Goal: Task Accomplishment & Management: Manage account settings

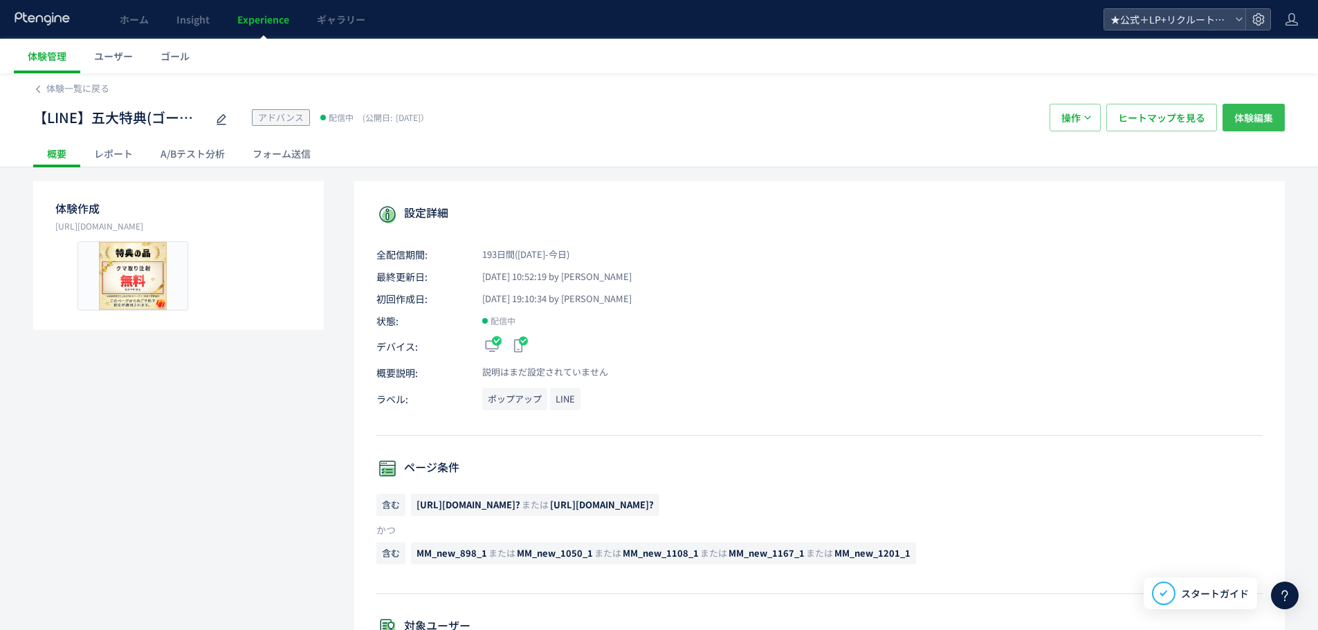
click at [1243, 114] on span "体験編集" at bounding box center [1253, 118] width 39 height 28
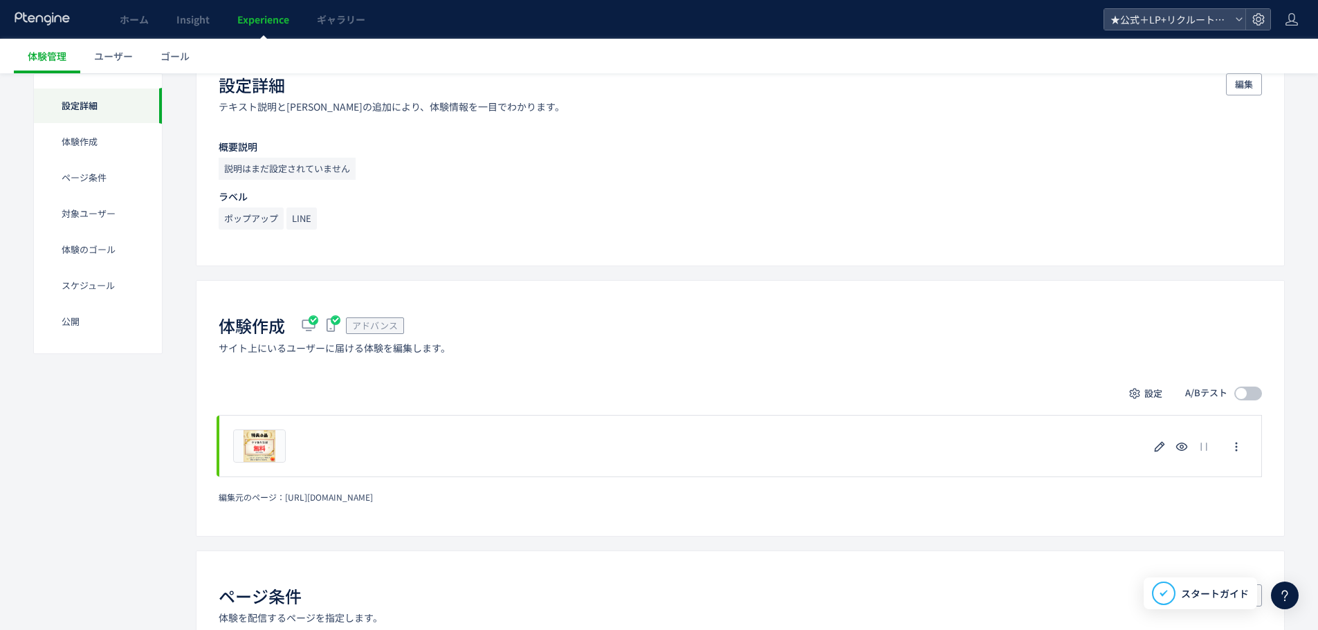
scroll to position [277, 0]
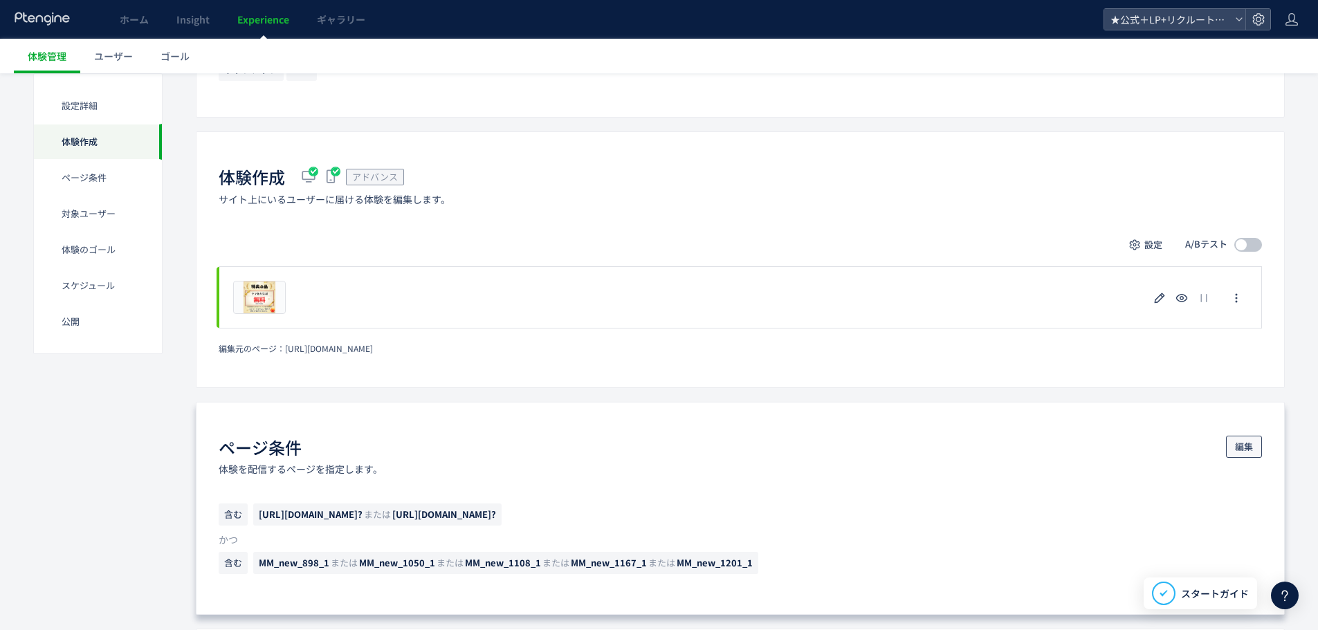
click at [1231, 436] on button "編集" at bounding box center [1244, 447] width 36 height 22
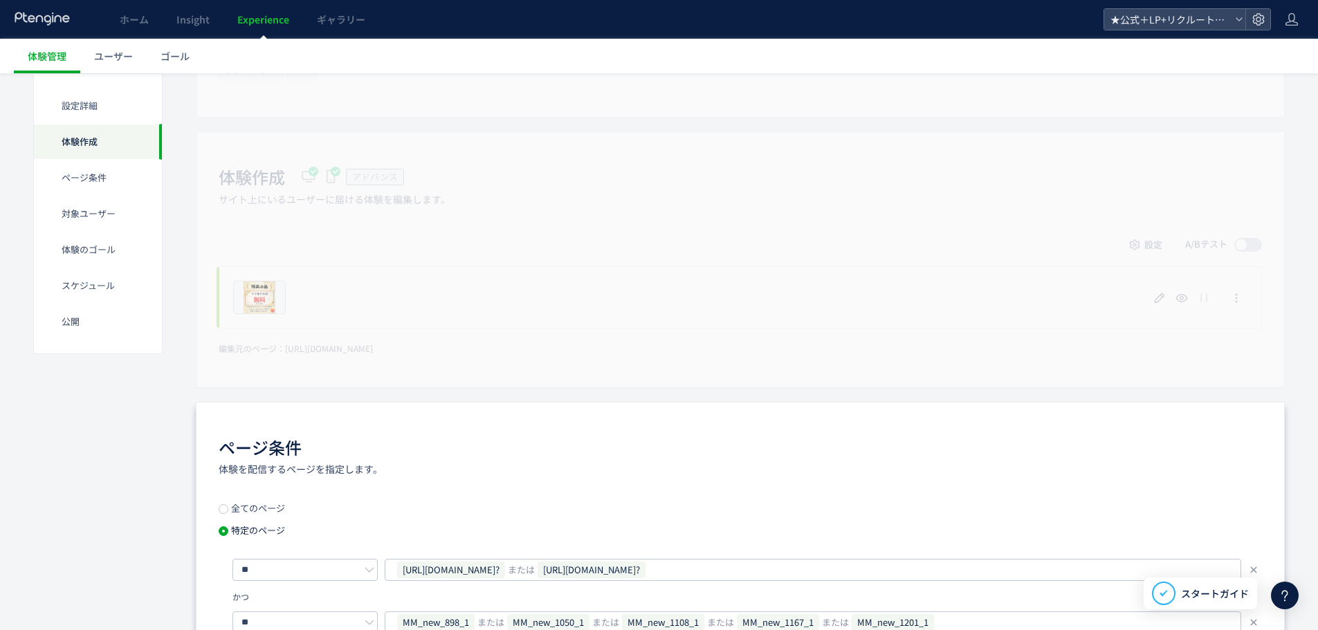
scroll to position [415, 0]
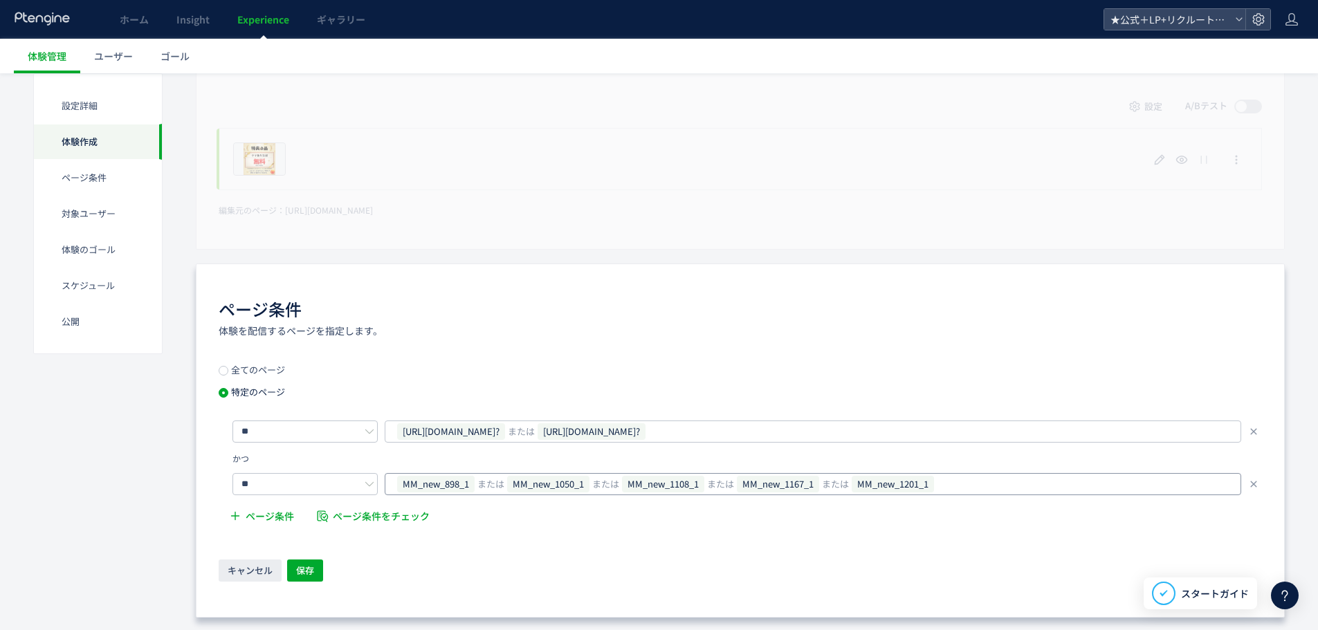
click at [978, 489] on div "MM_new_898_1 または MM_new_1050_1 または MM_new_1108_1 または MM_new_1167_1 または MM_new_1…" at bounding box center [808, 484] width 824 height 21
type input "**********"
click at [867, 547] on div "全てのページ 特定のページ ** https://tcb-beauty.net/menu/kumatori_injection_03? または https:/…" at bounding box center [740, 474] width 1043 height 219
click at [306, 562] on span "保存" at bounding box center [305, 571] width 18 height 22
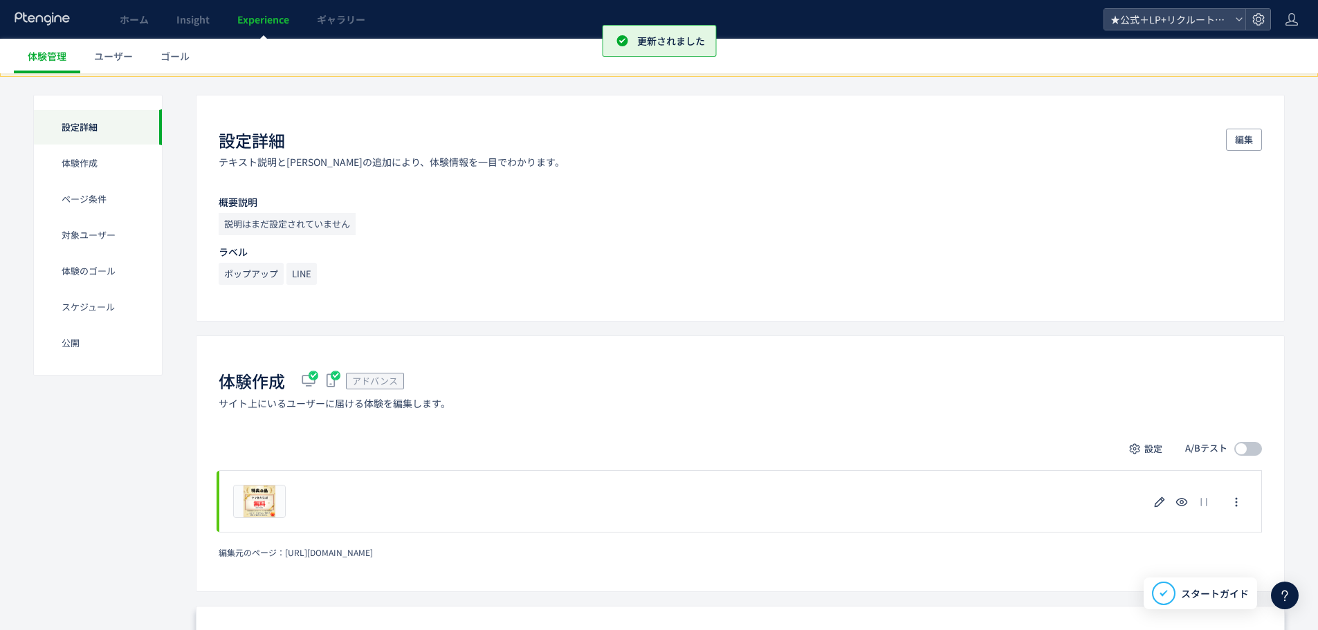
scroll to position [0, 0]
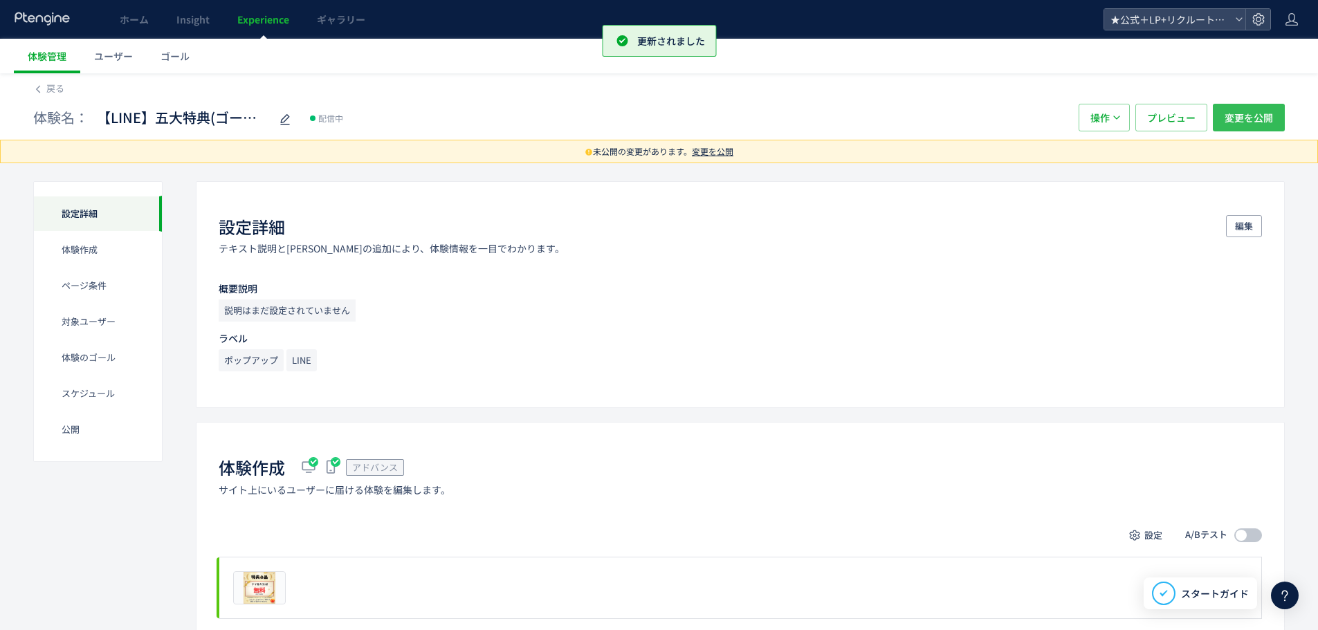
click at [1257, 116] on span "変更を公開" at bounding box center [1248, 118] width 48 height 28
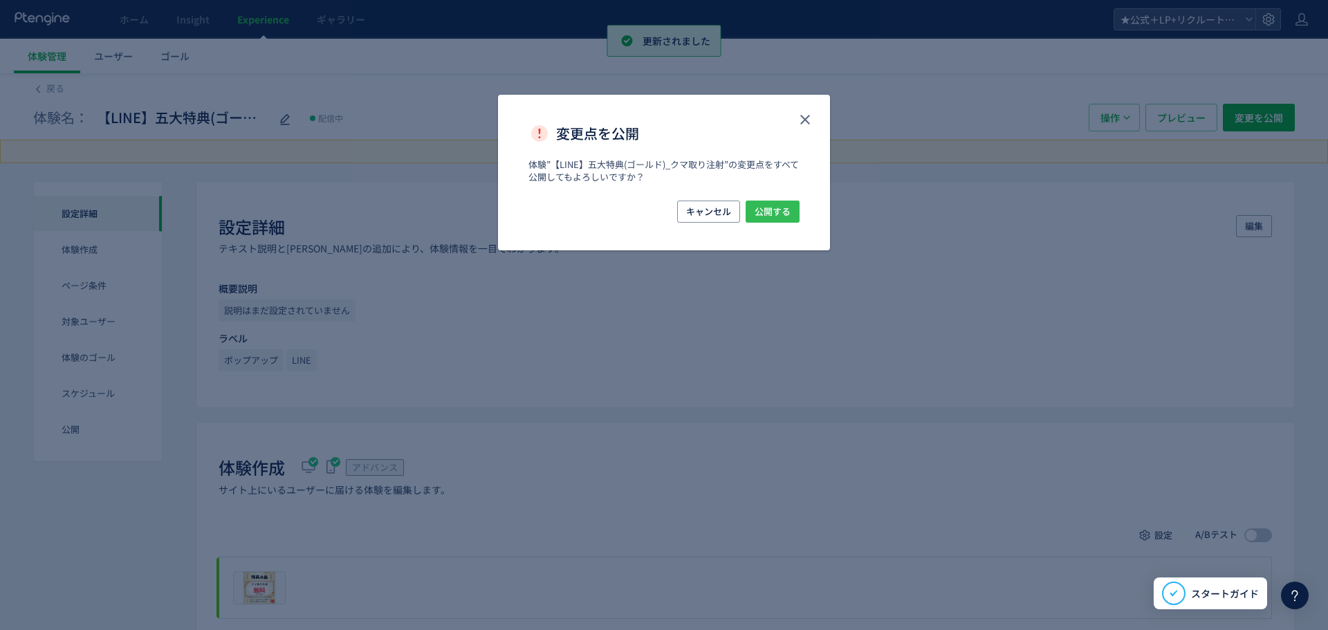
click at [758, 217] on span "公開する" at bounding box center [773, 212] width 36 height 22
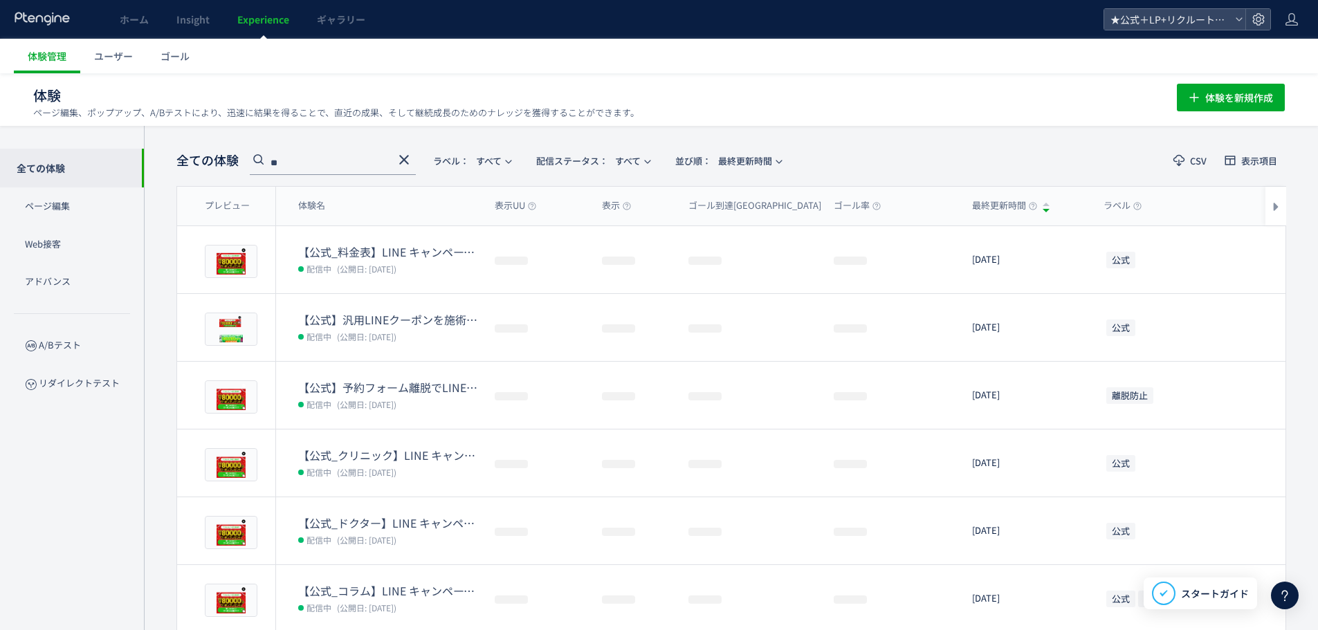
click at [408, 158] on icon at bounding box center [404, 160] width 17 height 17
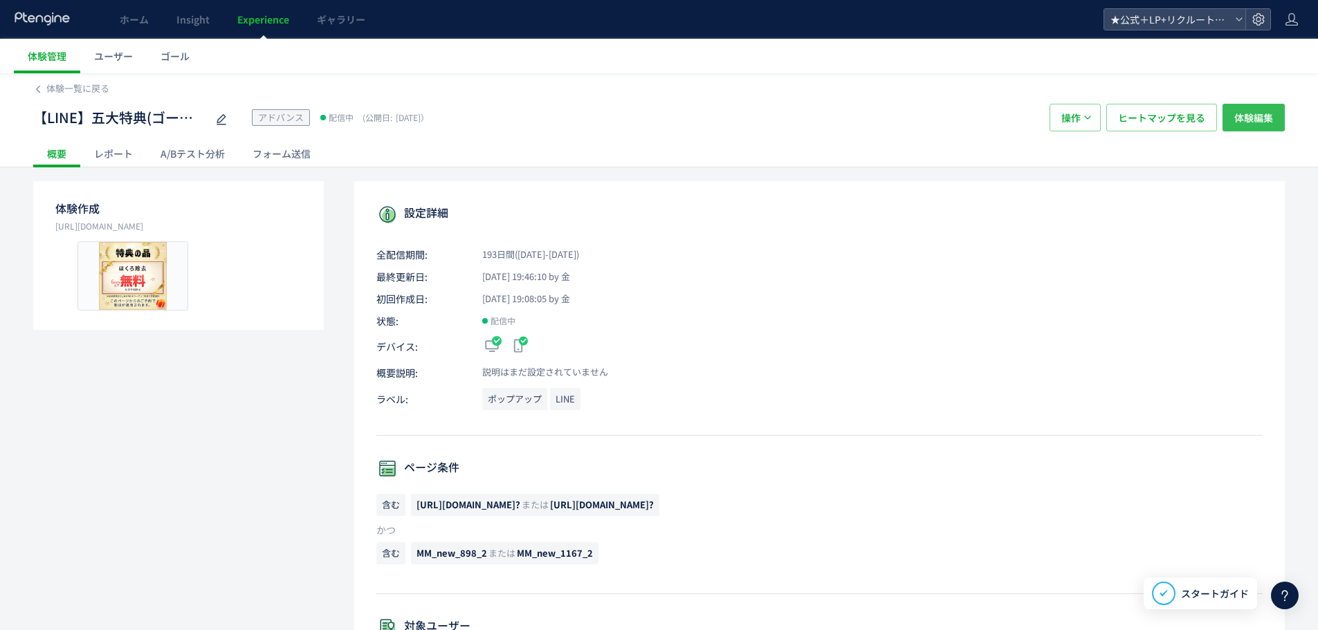
click at [1242, 120] on span "体験編集" at bounding box center [1253, 118] width 39 height 28
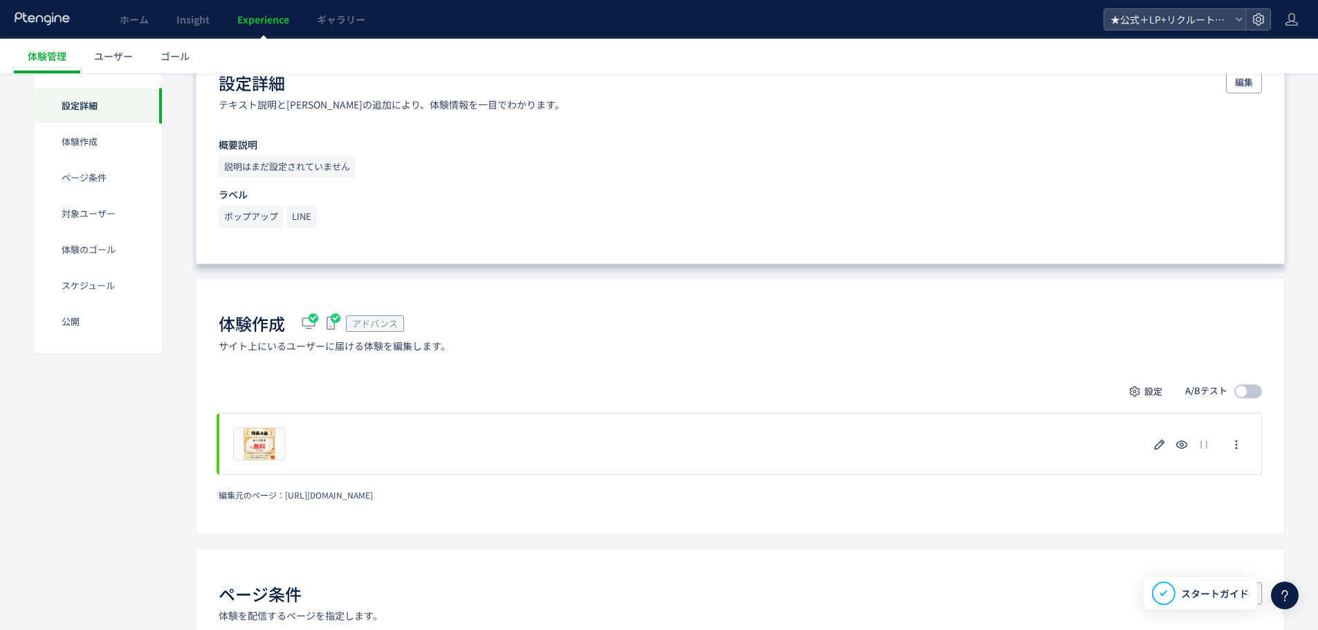
scroll to position [277, 0]
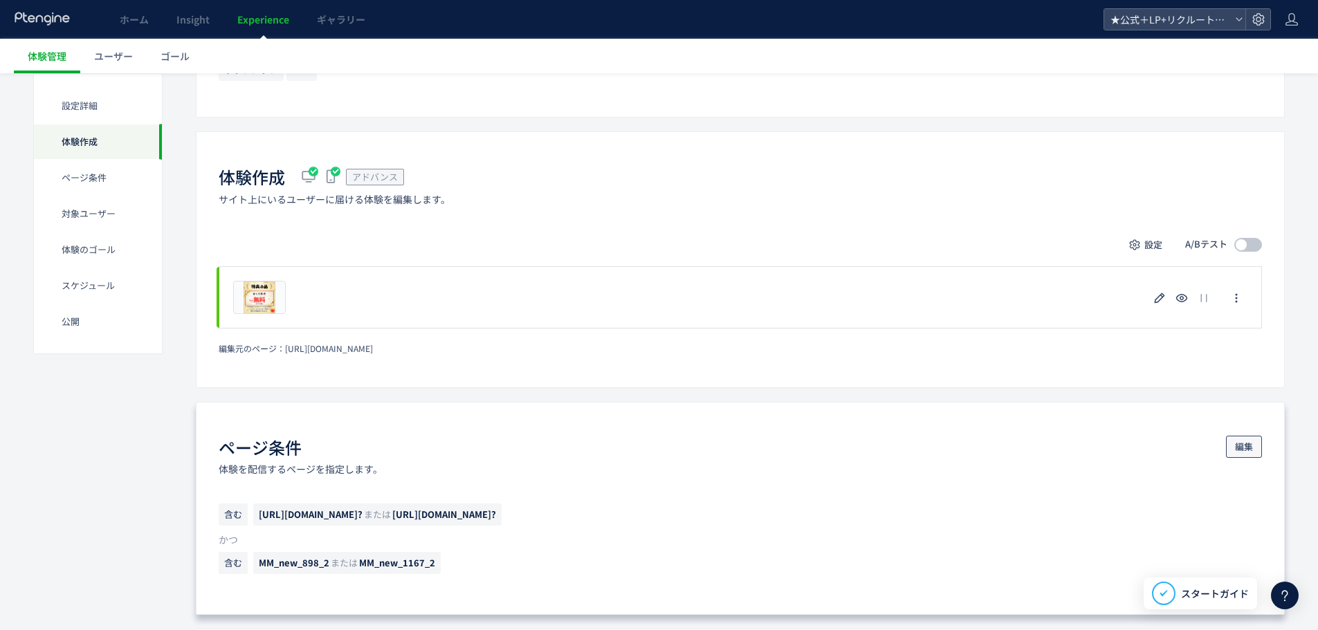
click at [1236, 436] on span "編集" at bounding box center [1244, 447] width 18 height 22
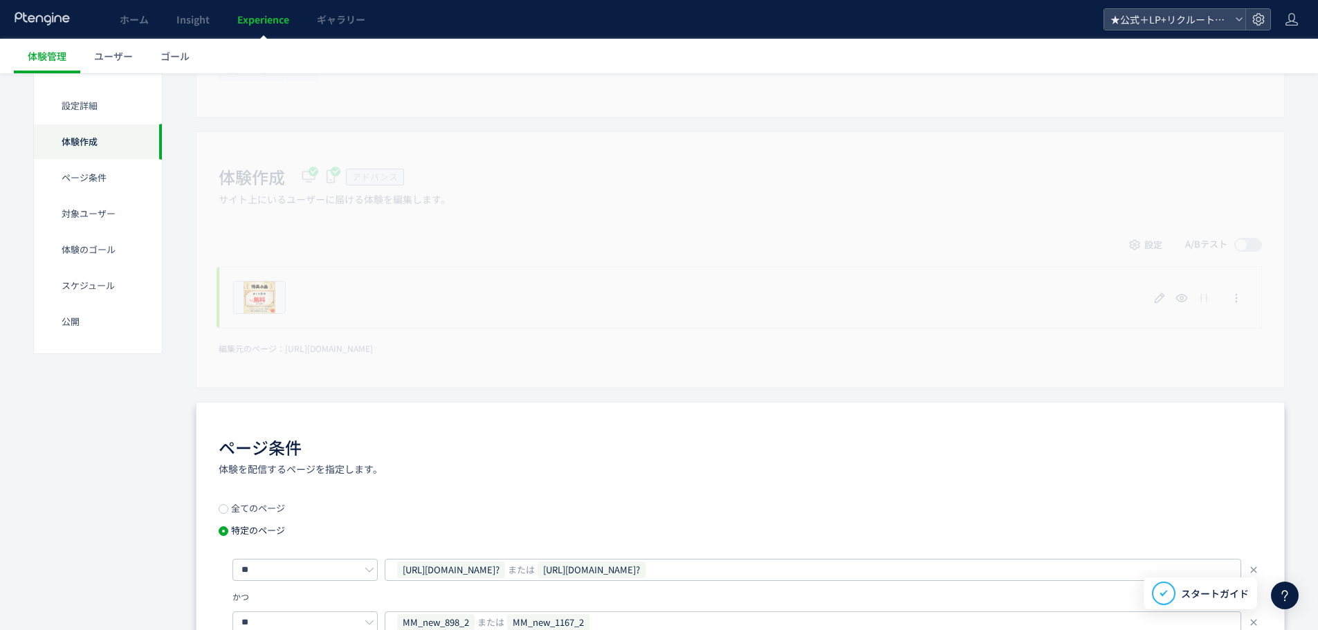
scroll to position [484, 0]
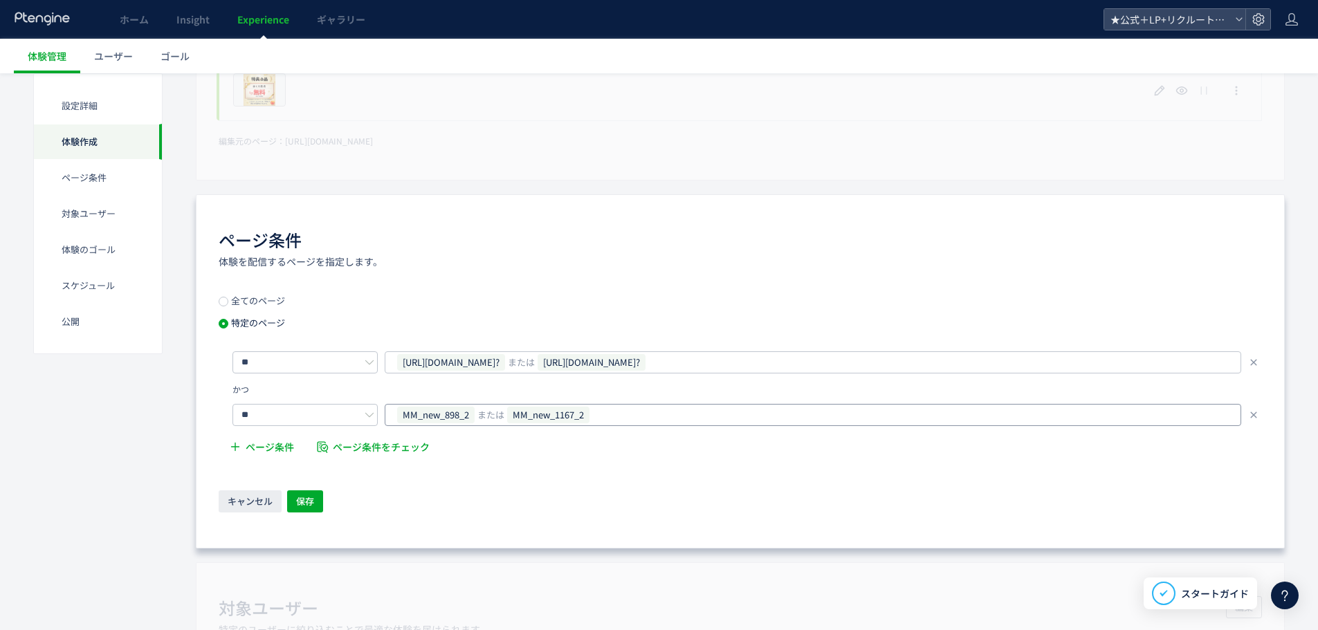
click at [625, 407] on div "MM_new_898_2 または MM_new_1167_2" at bounding box center [808, 415] width 824 height 21
type input "**********"
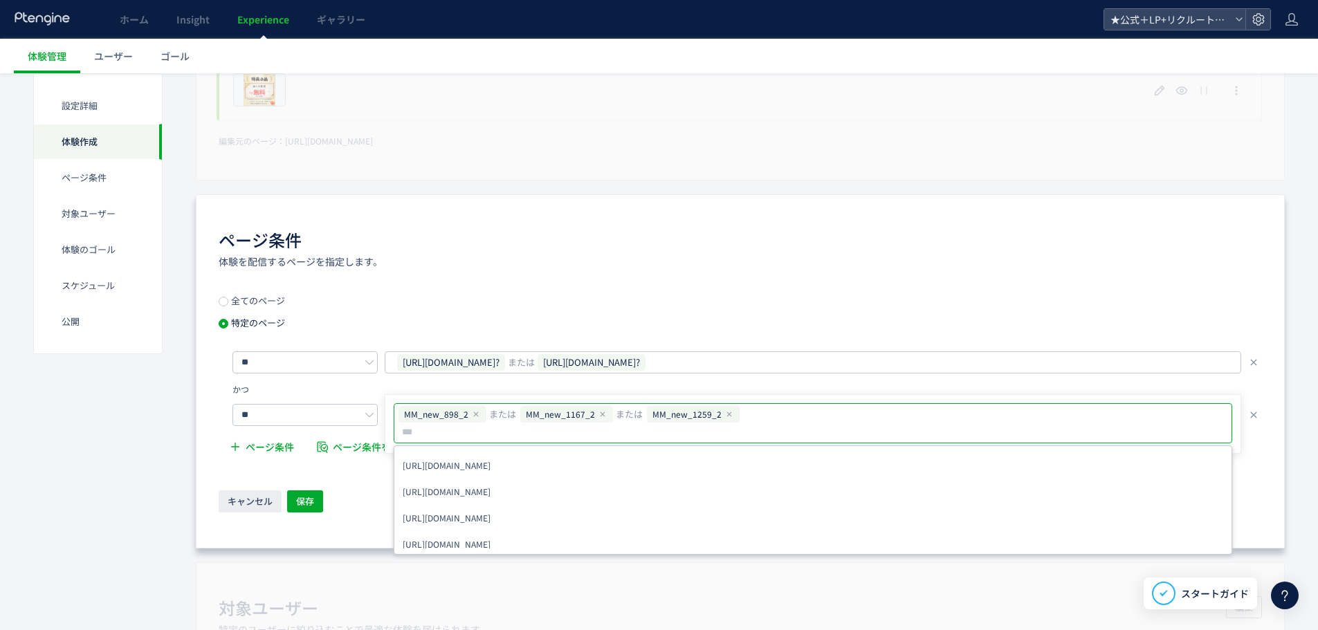
click at [553, 247] on div "ページ条件 体験を配信するページを指定します。" at bounding box center [740, 248] width 1043 height 40
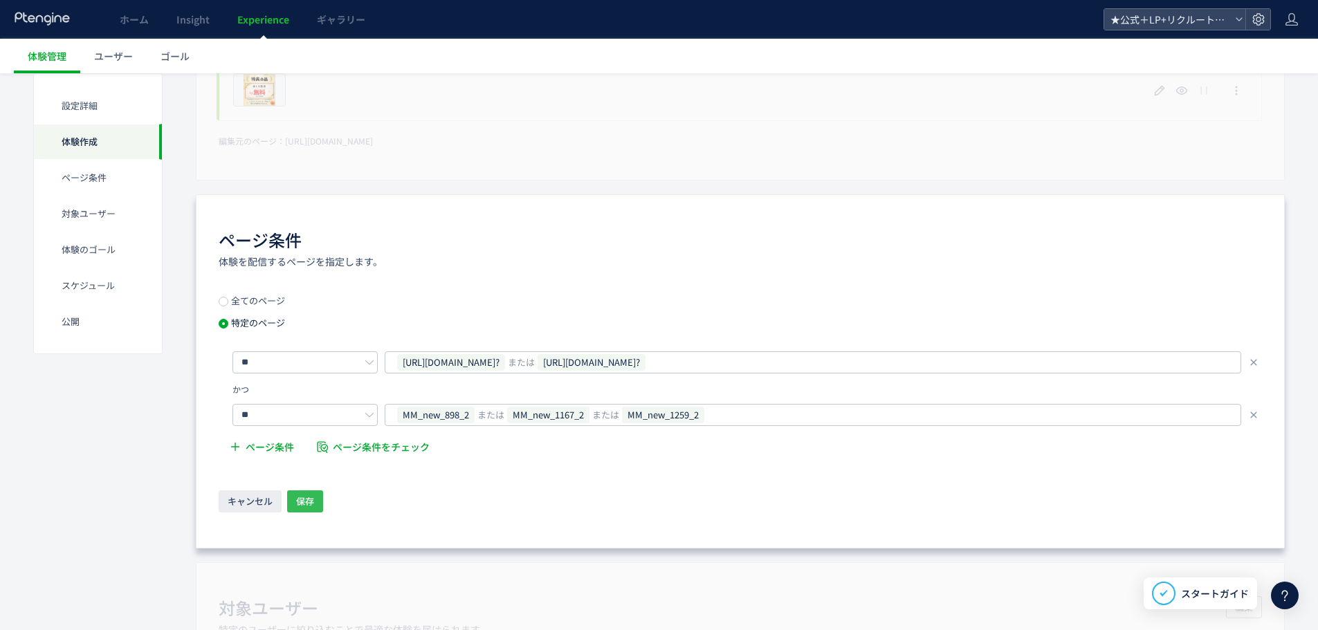
click at [306, 495] on span "保存" at bounding box center [305, 501] width 18 height 22
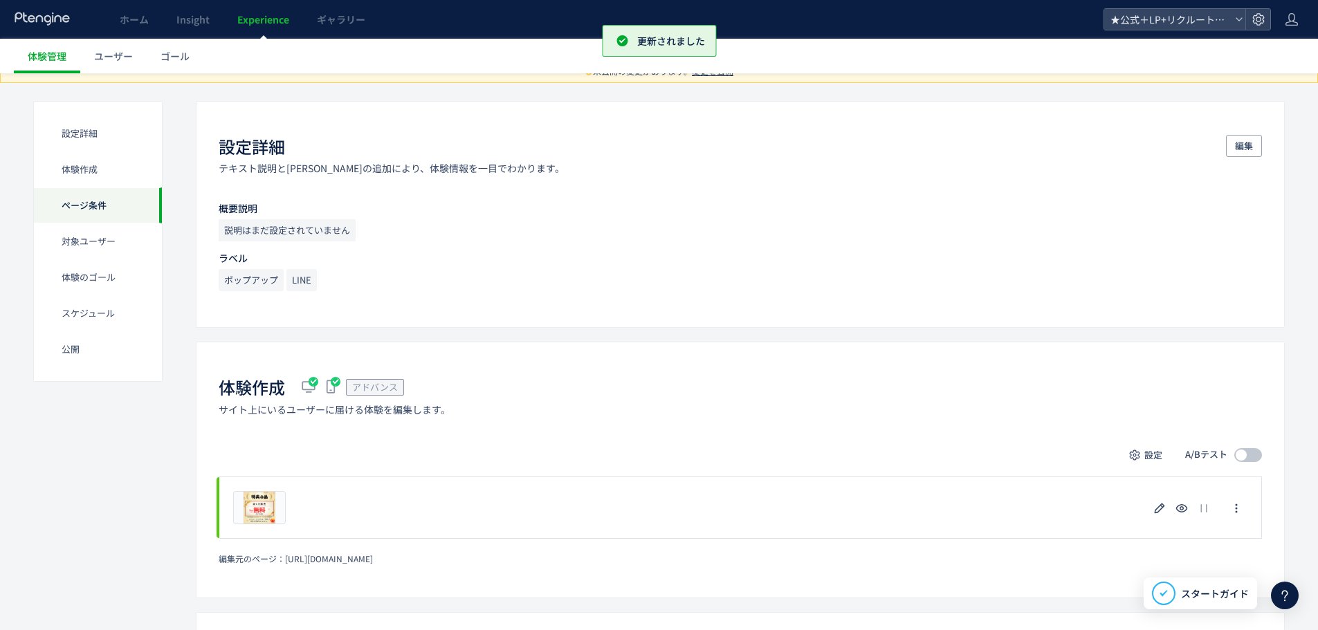
scroll to position [0, 0]
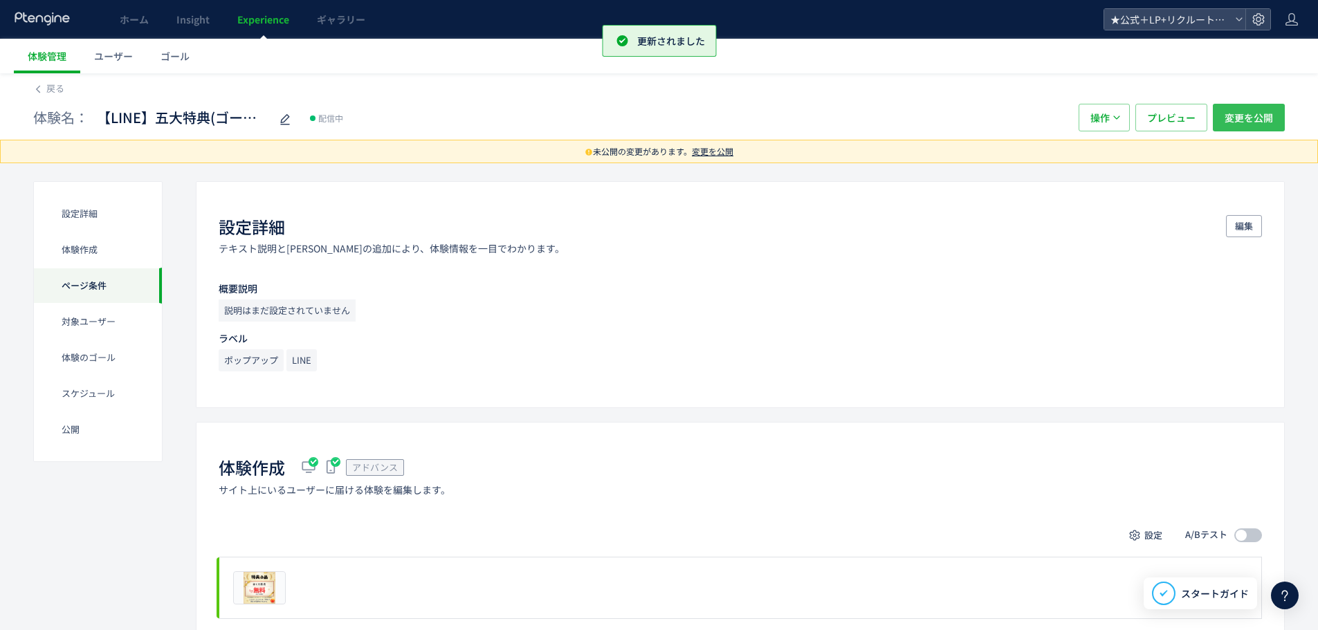
click at [1220, 119] on button "変更を公開" at bounding box center [1249, 118] width 72 height 28
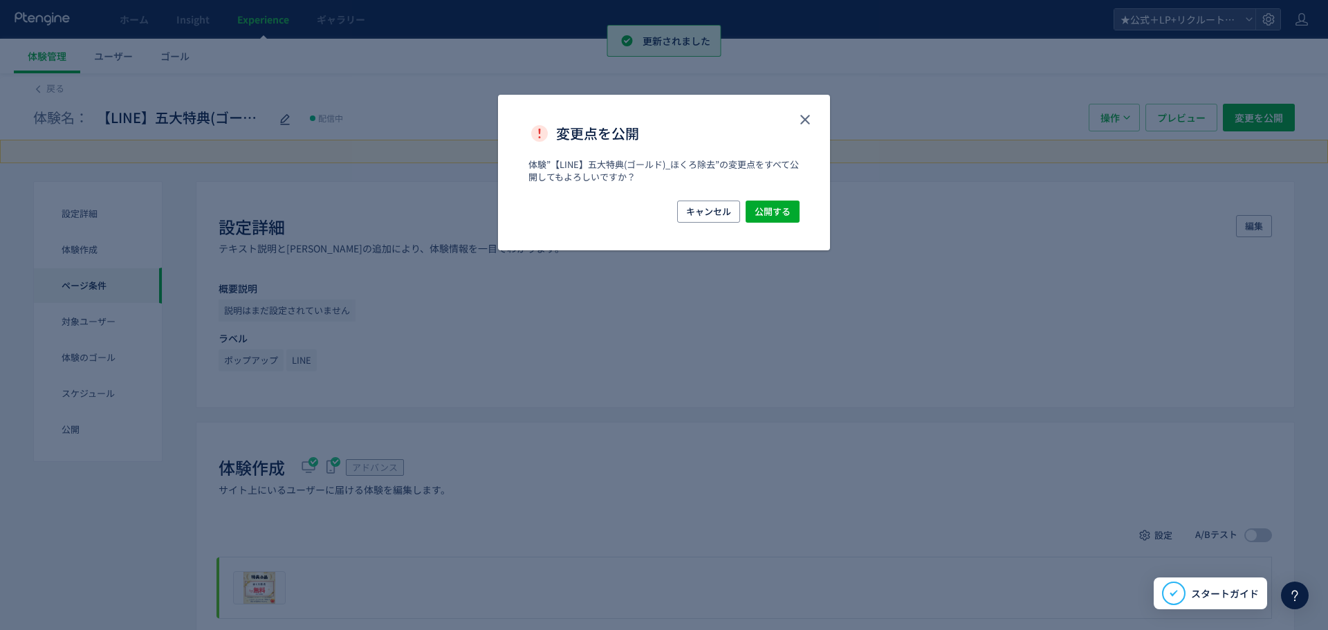
click at [769, 199] on div "体験”【LINE】五大特典(ゴールド)_ほくろ除去”の変更点をすべて公開してもよろしいですか？​" at bounding box center [664, 179] width 332 height 42
click at [771, 208] on span "公開する" at bounding box center [773, 212] width 36 height 22
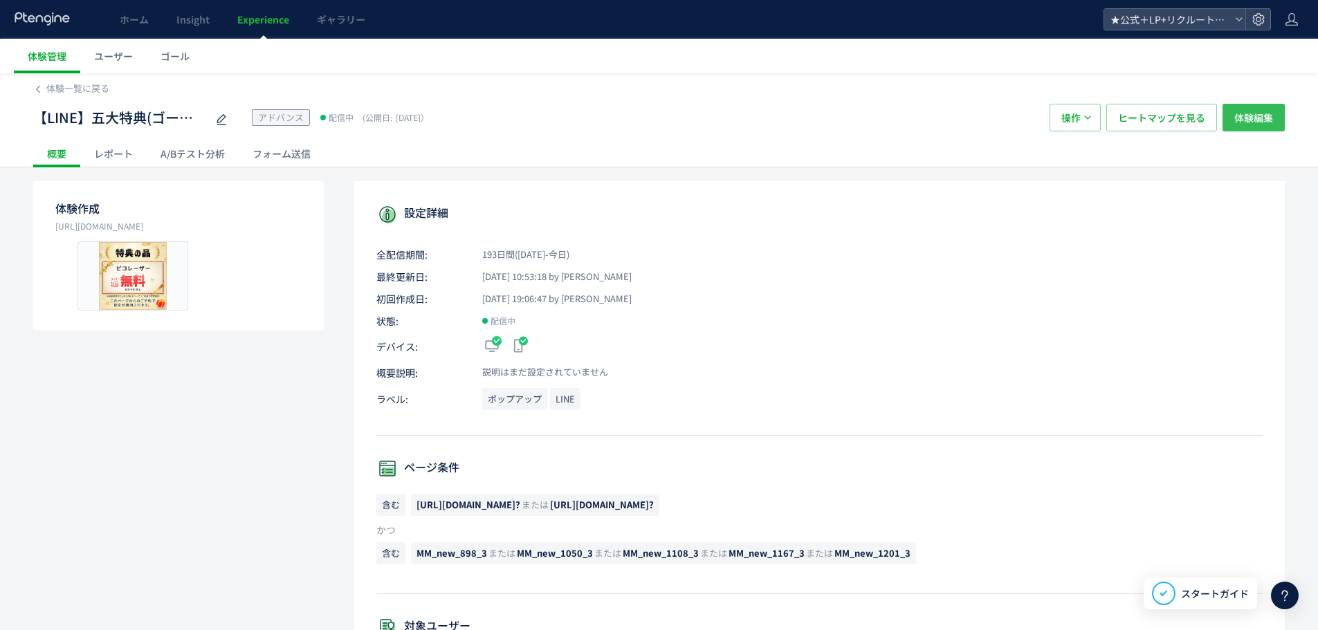
click at [1256, 118] on span "体験編集" at bounding box center [1253, 118] width 39 height 28
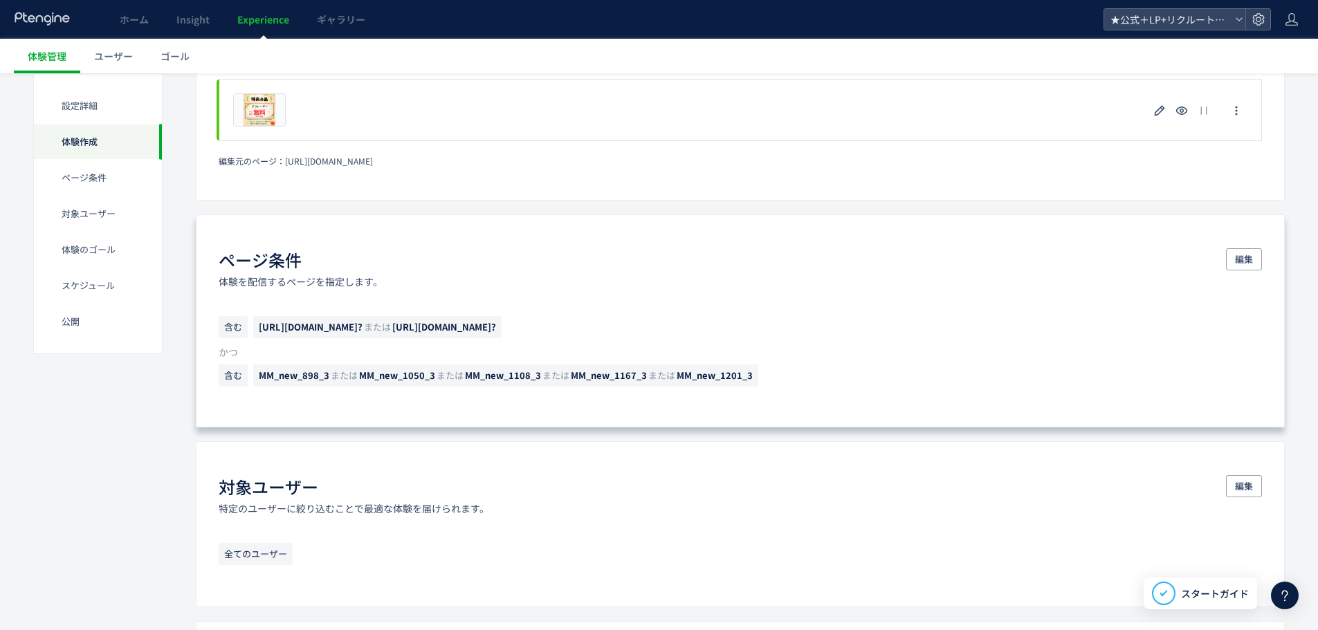
scroll to position [484, 0]
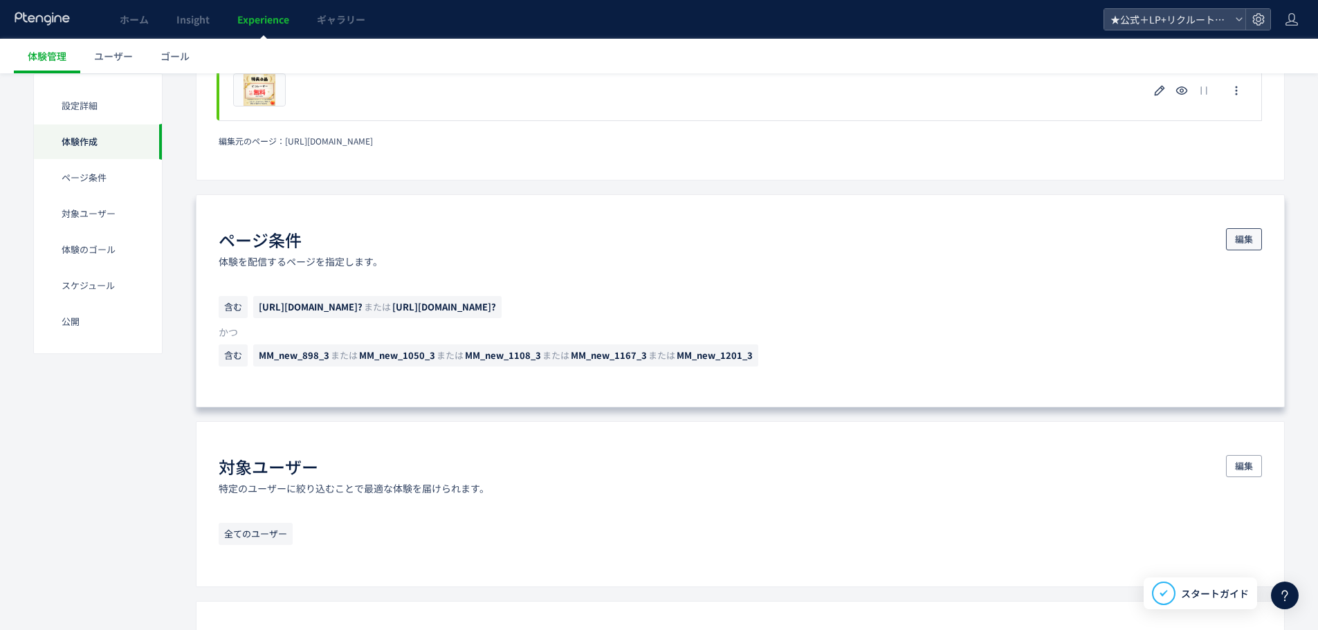
click at [1245, 240] on span "編集" at bounding box center [1244, 239] width 18 height 22
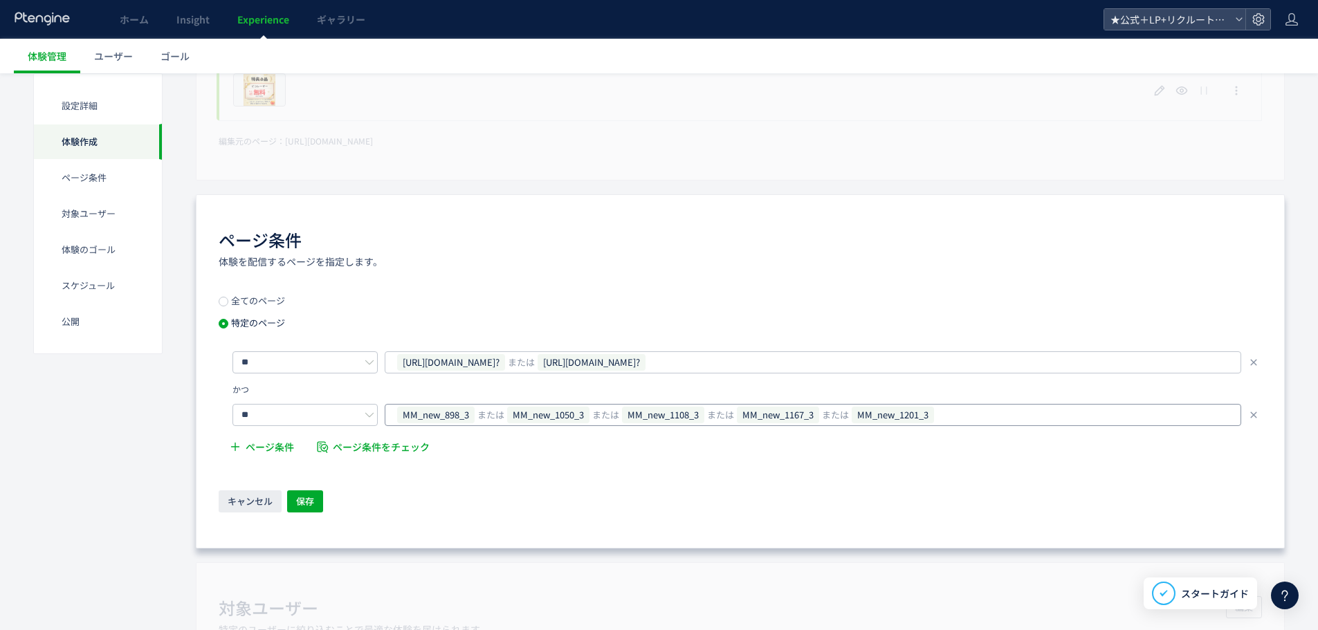
click at [1004, 424] on div "MM_new_898_3 または MM_new_1050_3 または MM_new_1108_3 または MM_new_1167_3 または MM_new_1…" at bounding box center [808, 415] width 824 height 21
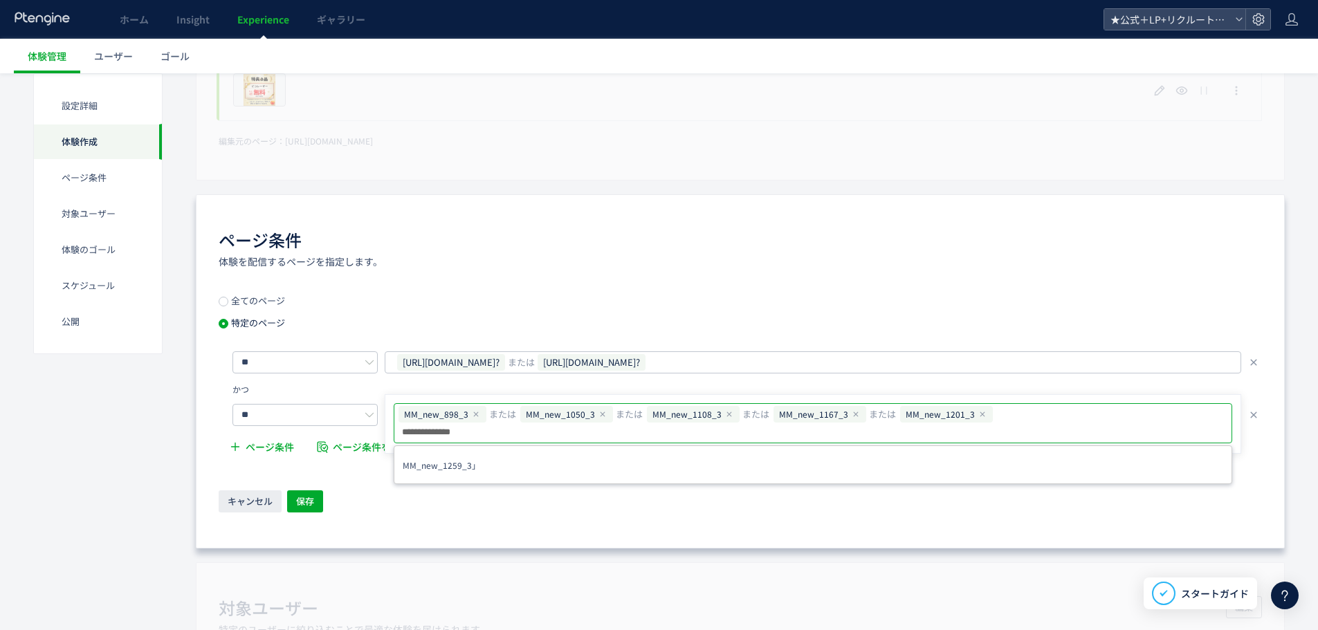
type input "**********"
click at [786, 229] on div "ページ条件 体験を配信するページを指定します。" at bounding box center [740, 248] width 1043 height 40
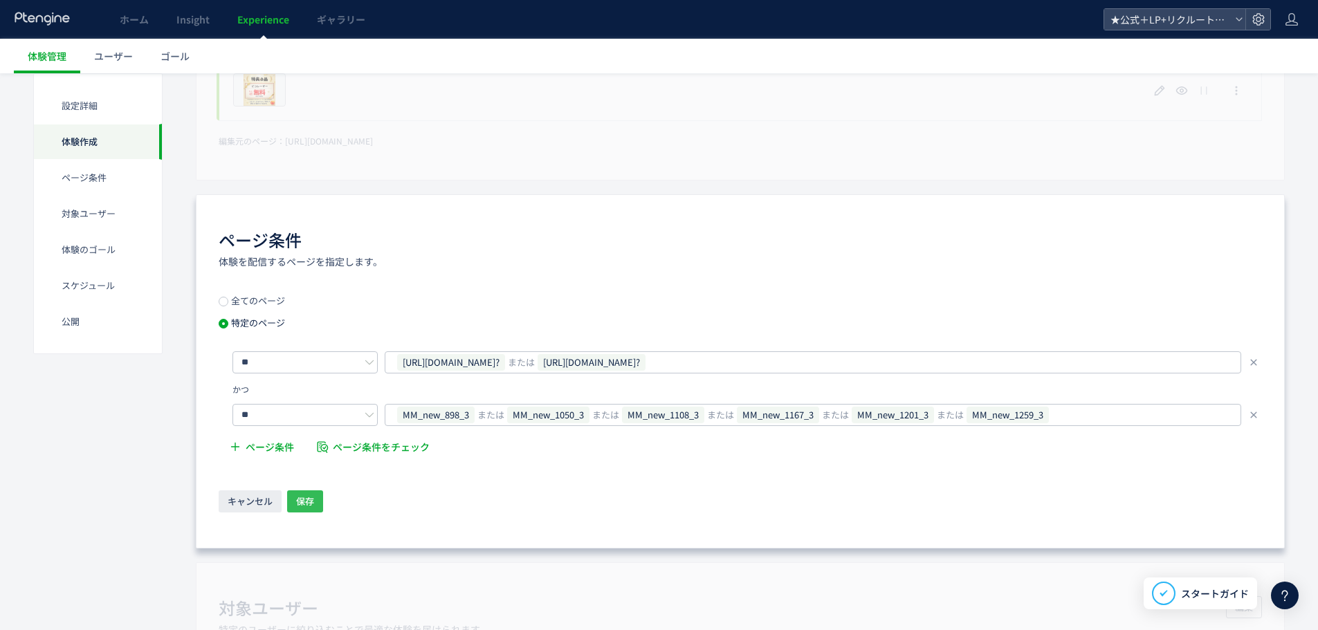
click at [313, 504] on span "保存" at bounding box center [305, 501] width 18 height 22
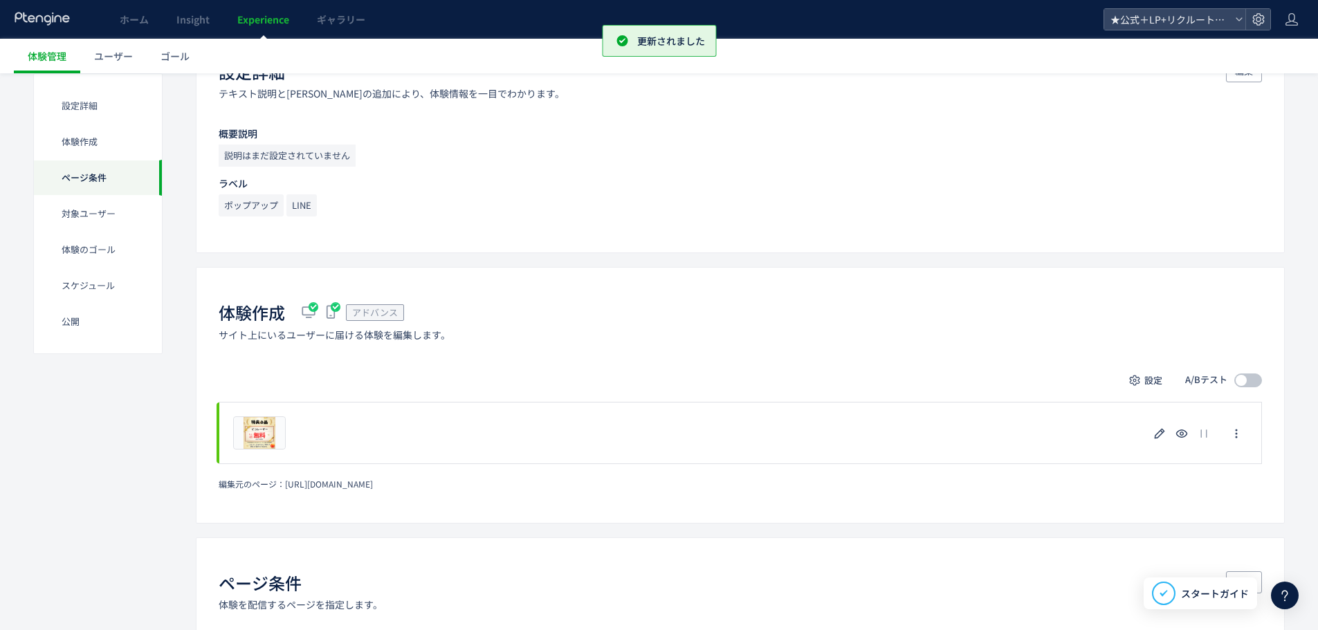
scroll to position [0, 0]
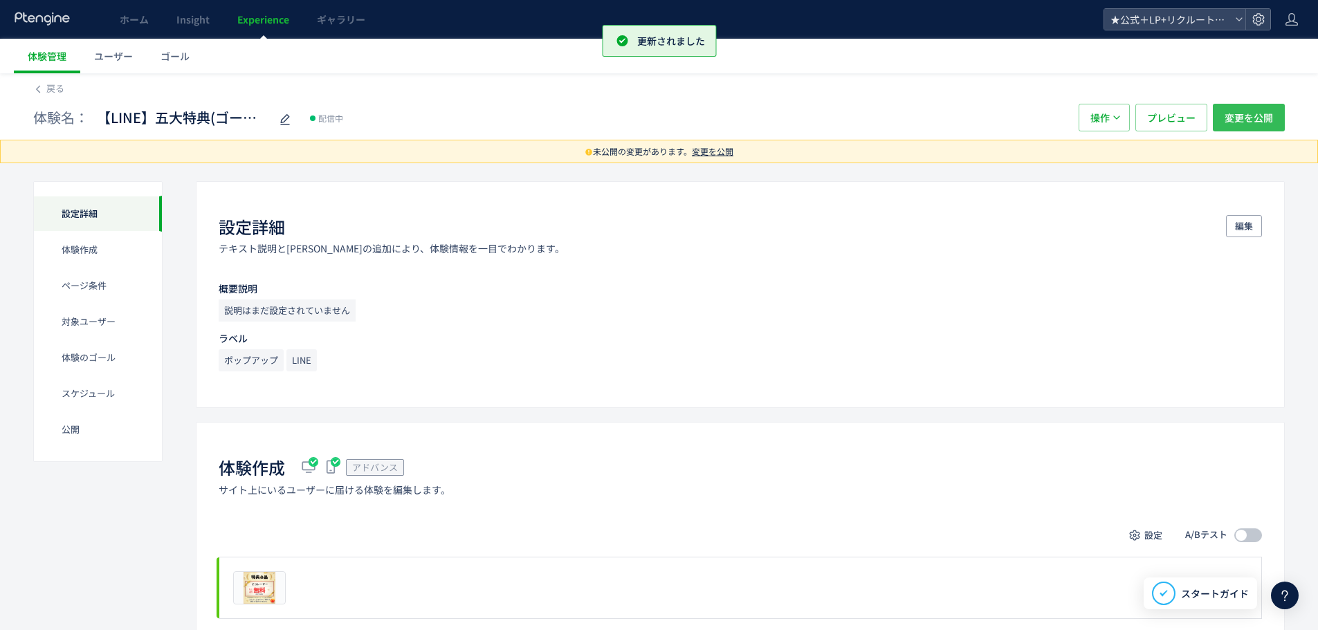
click at [1240, 113] on span "変更を公開" at bounding box center [1248, 118] width 48 height 28
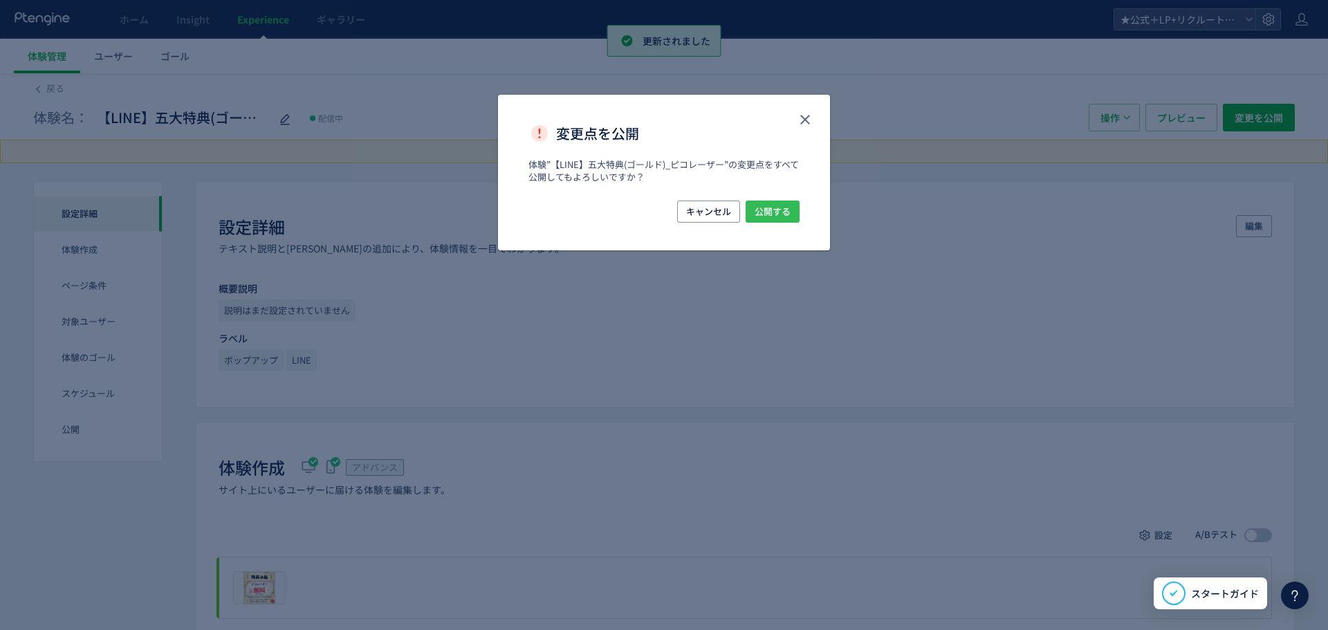
click at [769, 206] on span "公開する" at bounding box center [773, 212] width 36 height 22
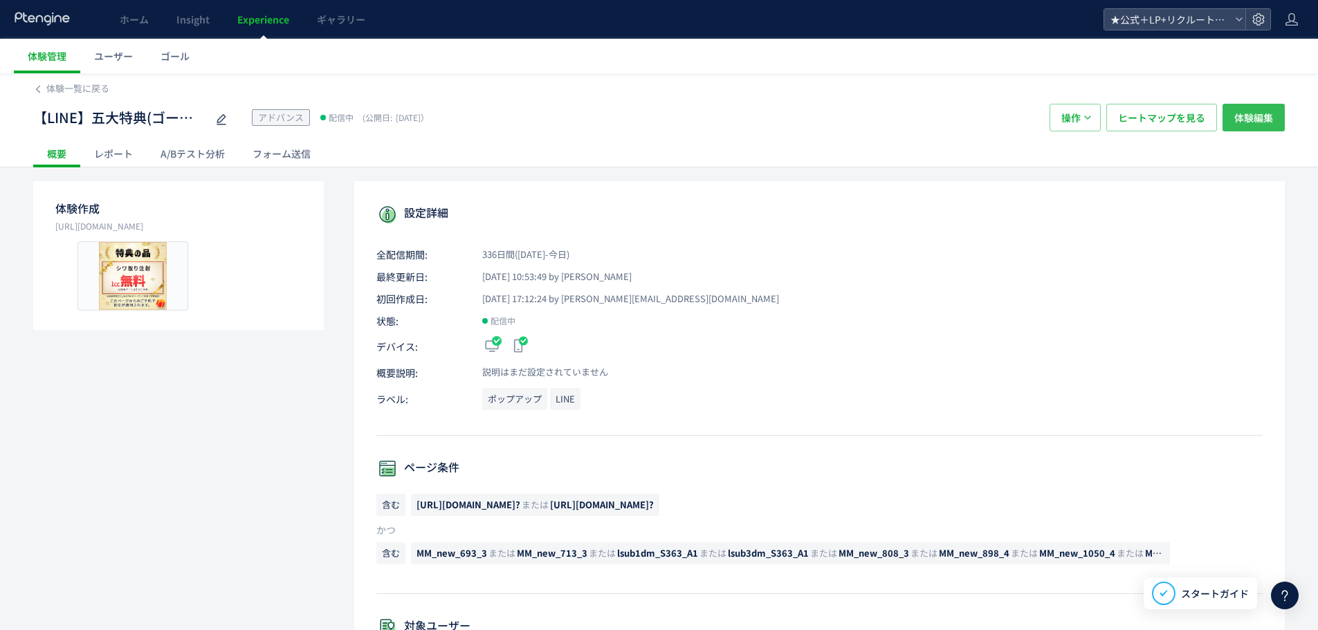
click at [1258, 125] on span "体験編集" at bounding box center [1253, 118] width 39 height 28
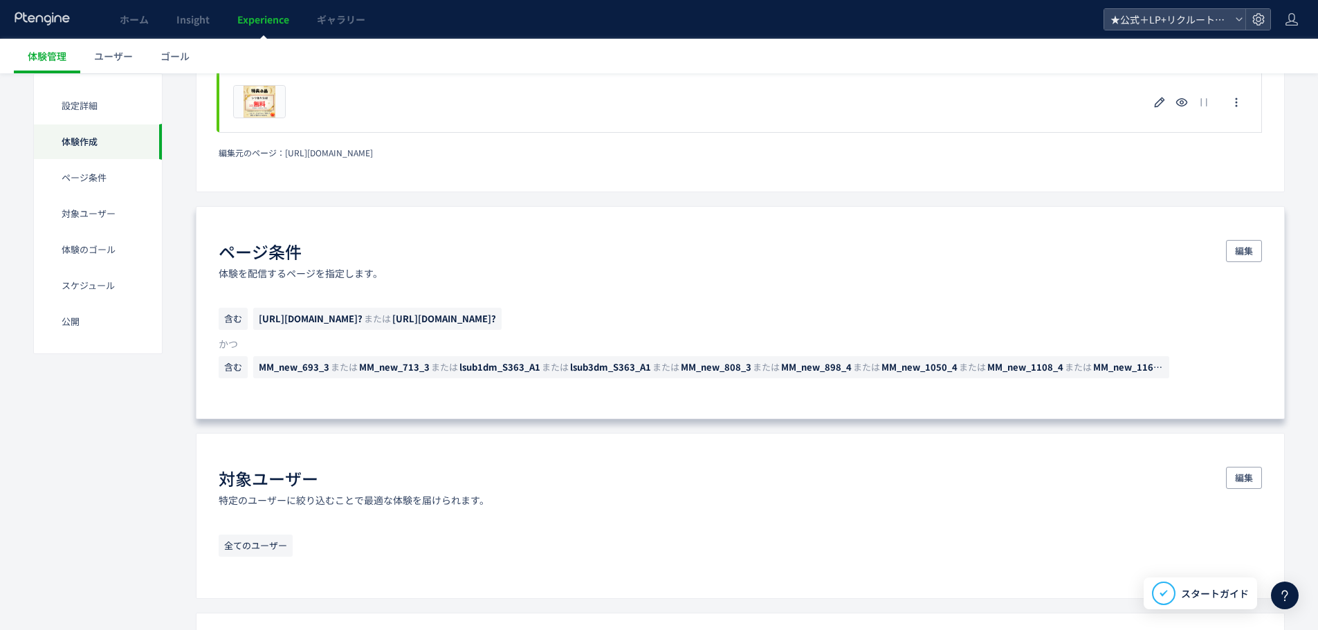
scroll to position [484, 0]
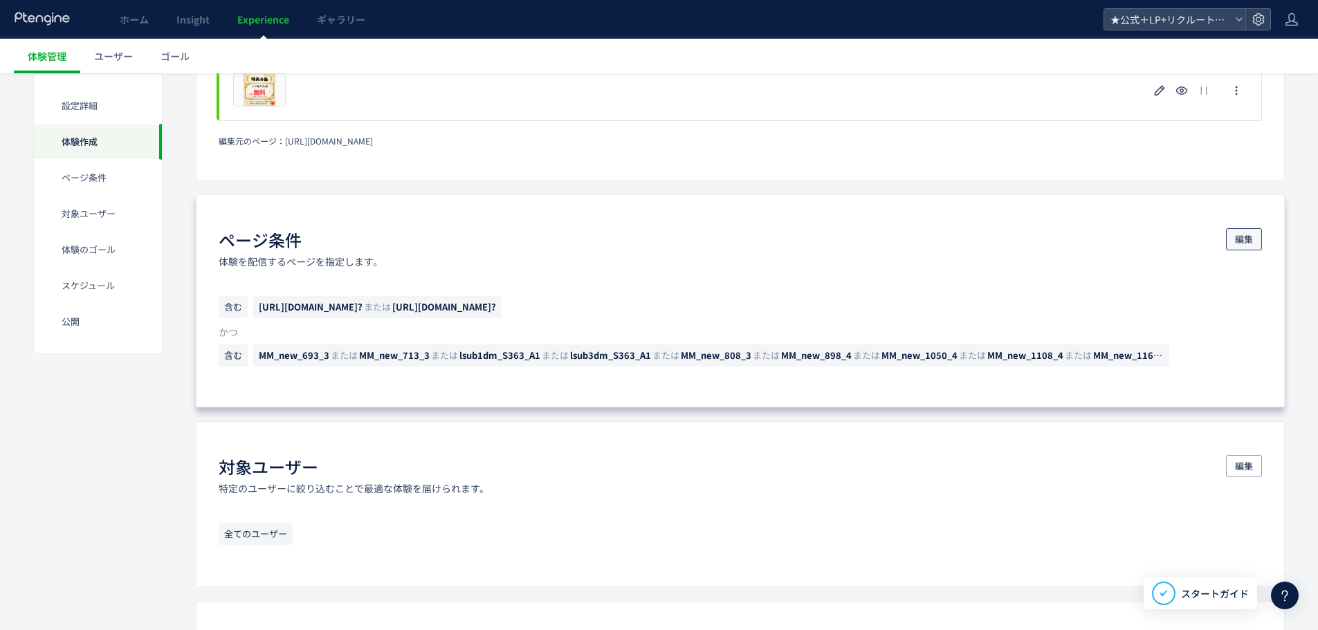
click at [1236, 243] on span "編集" at bounding box center [1244, 239] width 18 height 22
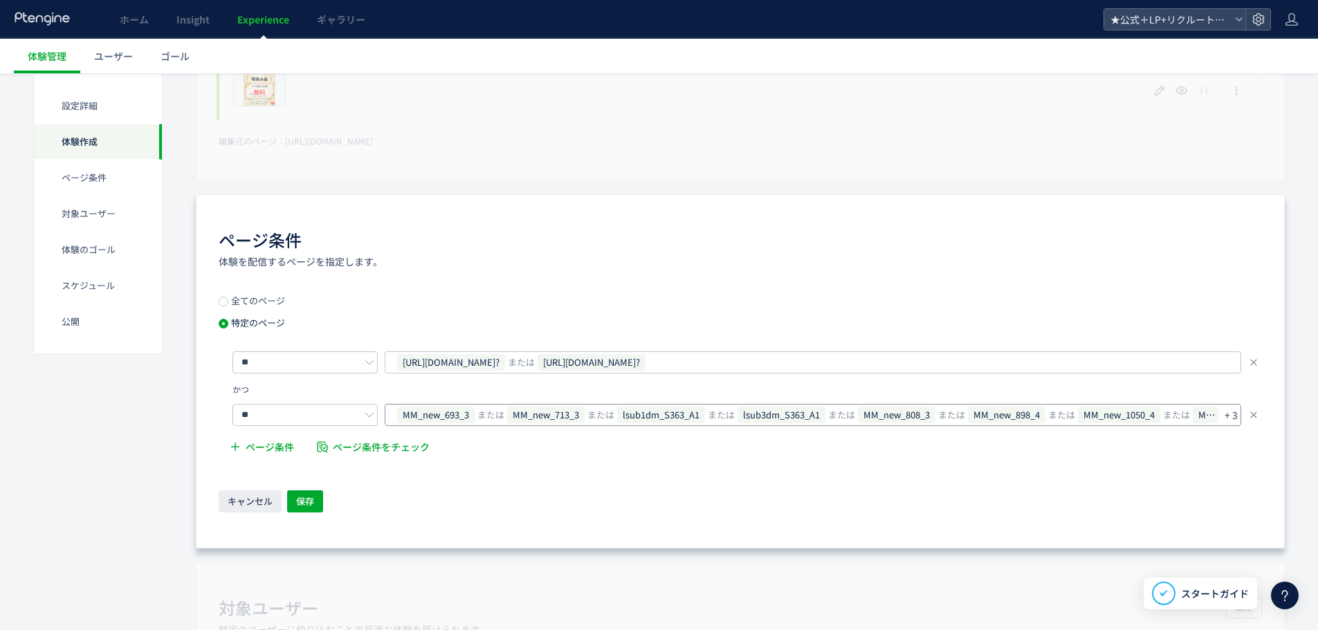
click at [1228, 420] on p "+ 3" at bounding box center [1230, 414] width 13 height 19
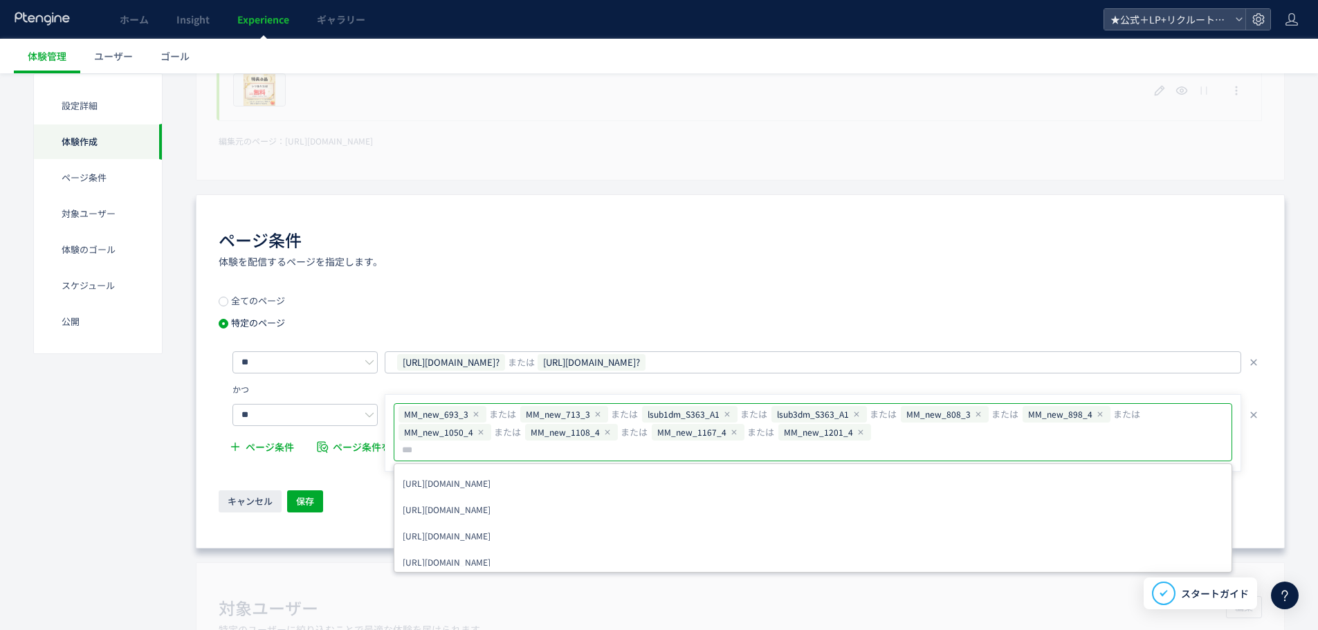
click at [755, 442] on input "text" at bounding box center [578, 450] width 355 height 17
type input "**********"
drag, startPoint x: 733, startPoint y: 247, endPoint x: 708, endPoint y: 270, distance: 33.8
click at [733, 248] on div "ページ条件 体験を配信するページを指定します。" at bounding box center [740, 248] width 1043 height 40
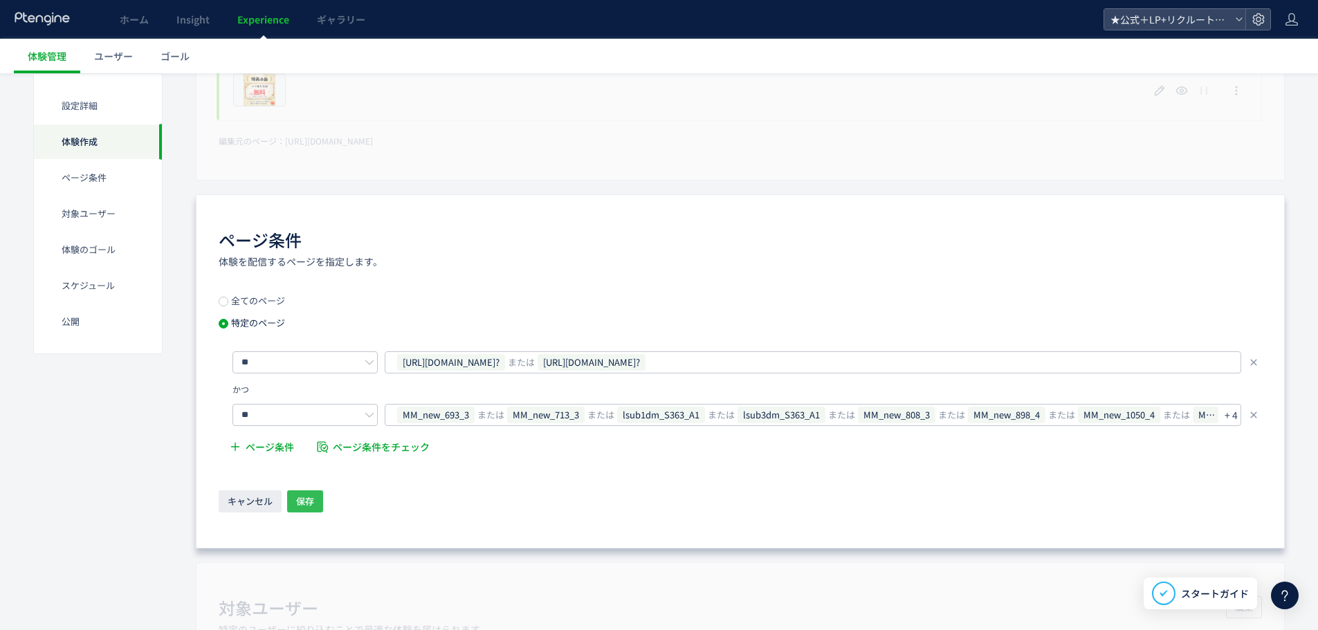
click at [299, 503] on span "保存" at bounding box center [305, 501] width 18 height 22
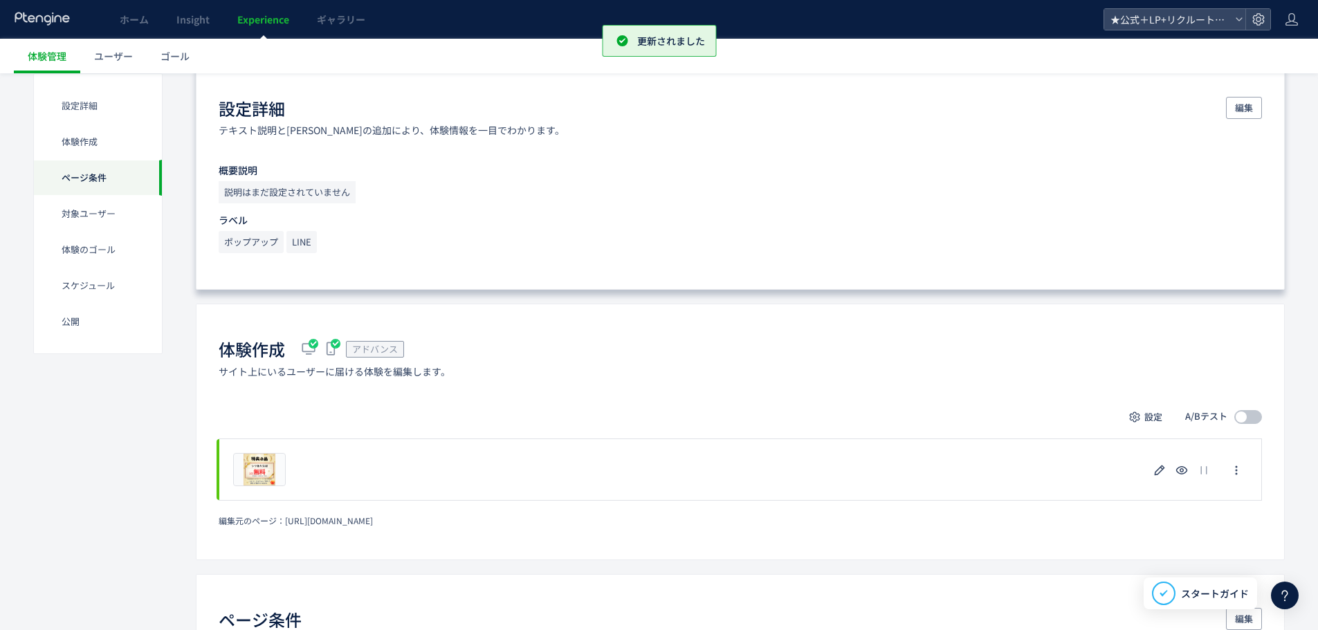
scroll to position [0, 0]
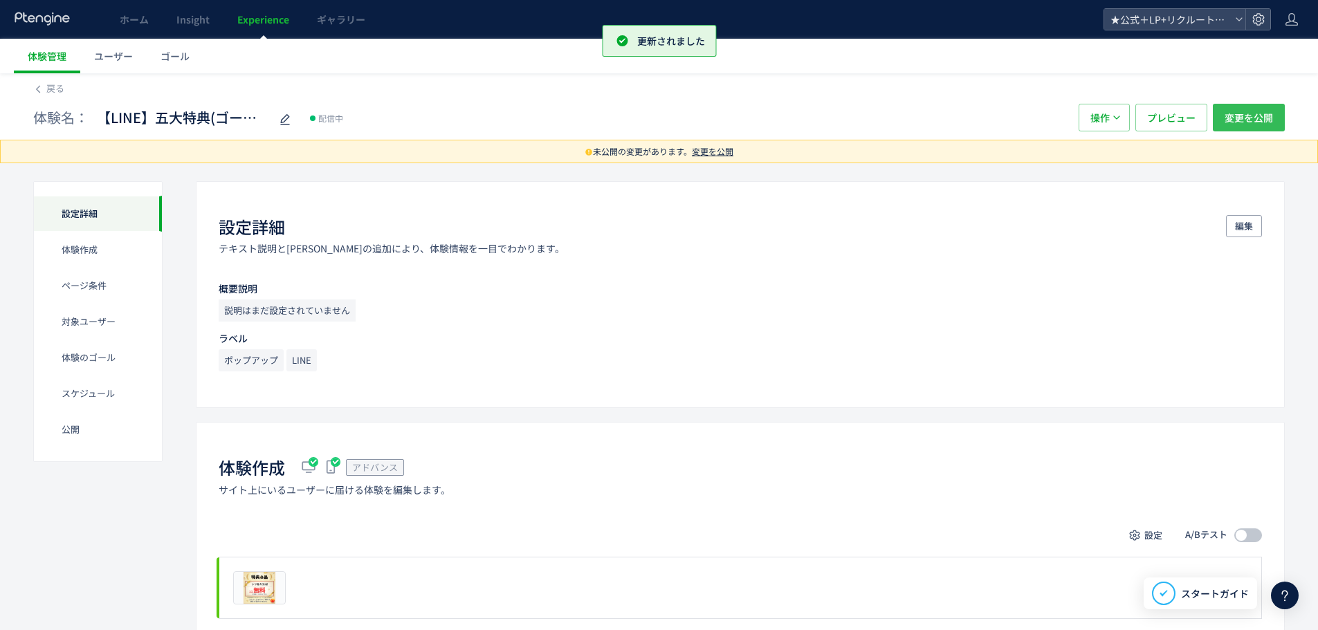
click at [1238, 113] on span "変更を公開" at bounding box center [1248, 118] width 48 height 28
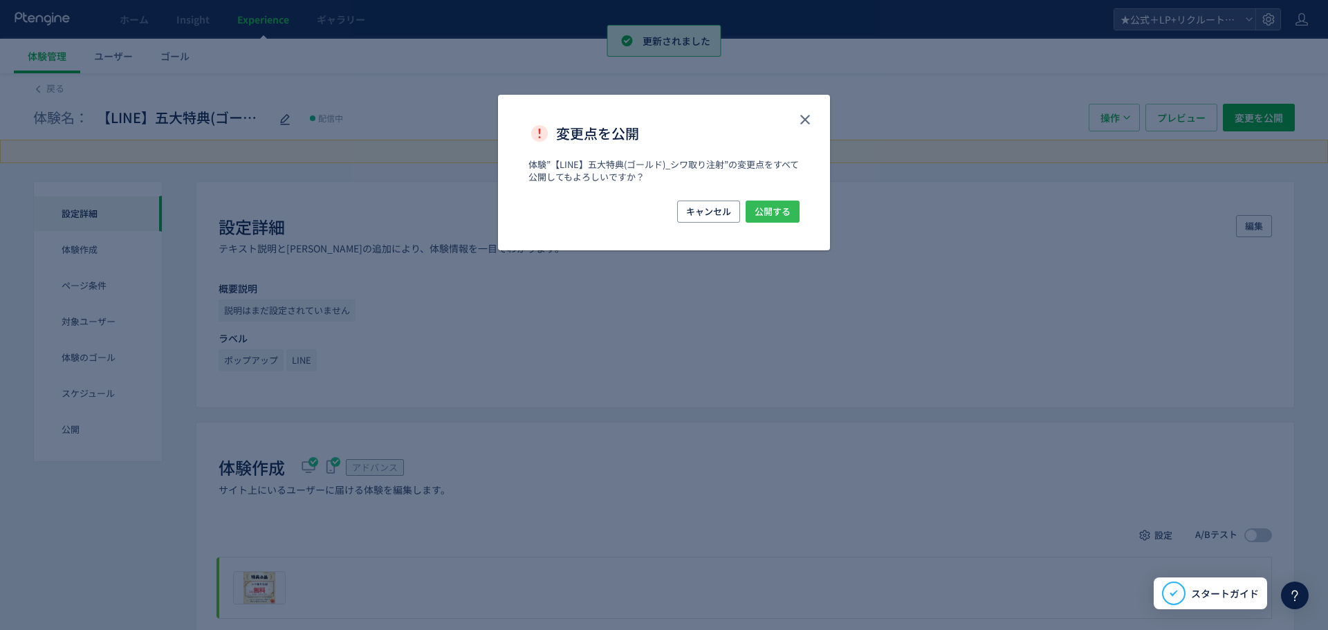
click at [753, 206] on button "公開する" at bounding box center [773, 212] width 54 height 22
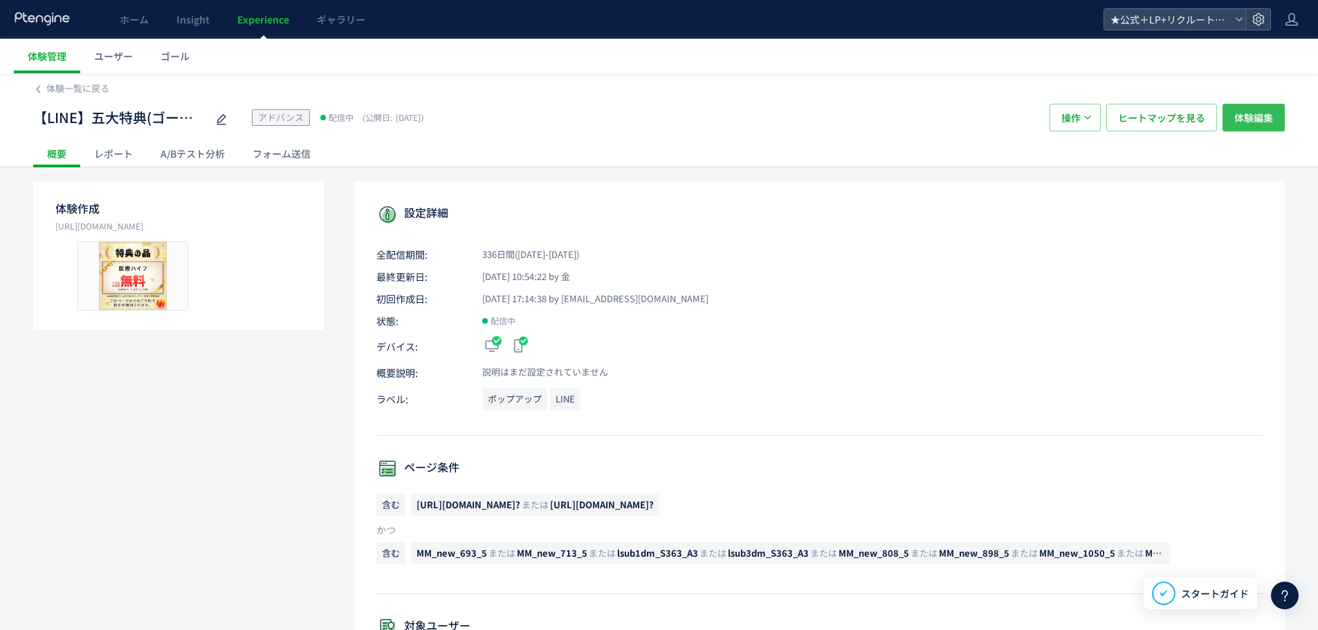
click at [1245, 122] on span "体験編集" at bounding box center [1253, 118] width 39 height 28
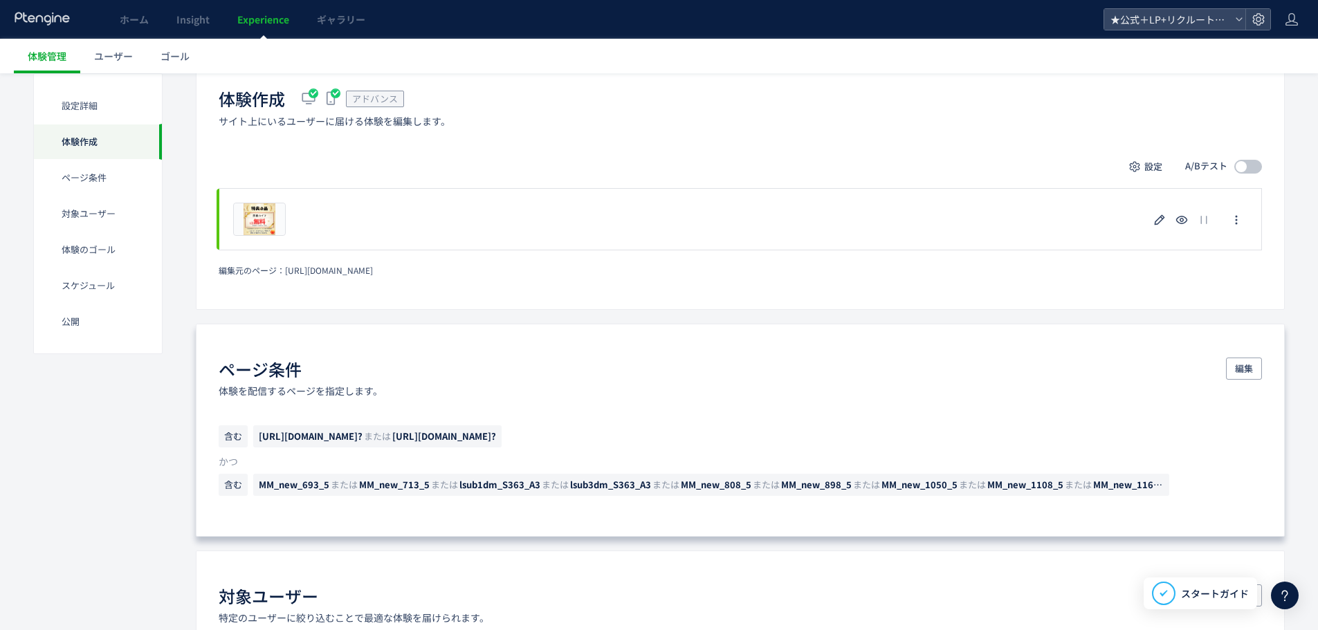
scroll to position [484, 0]
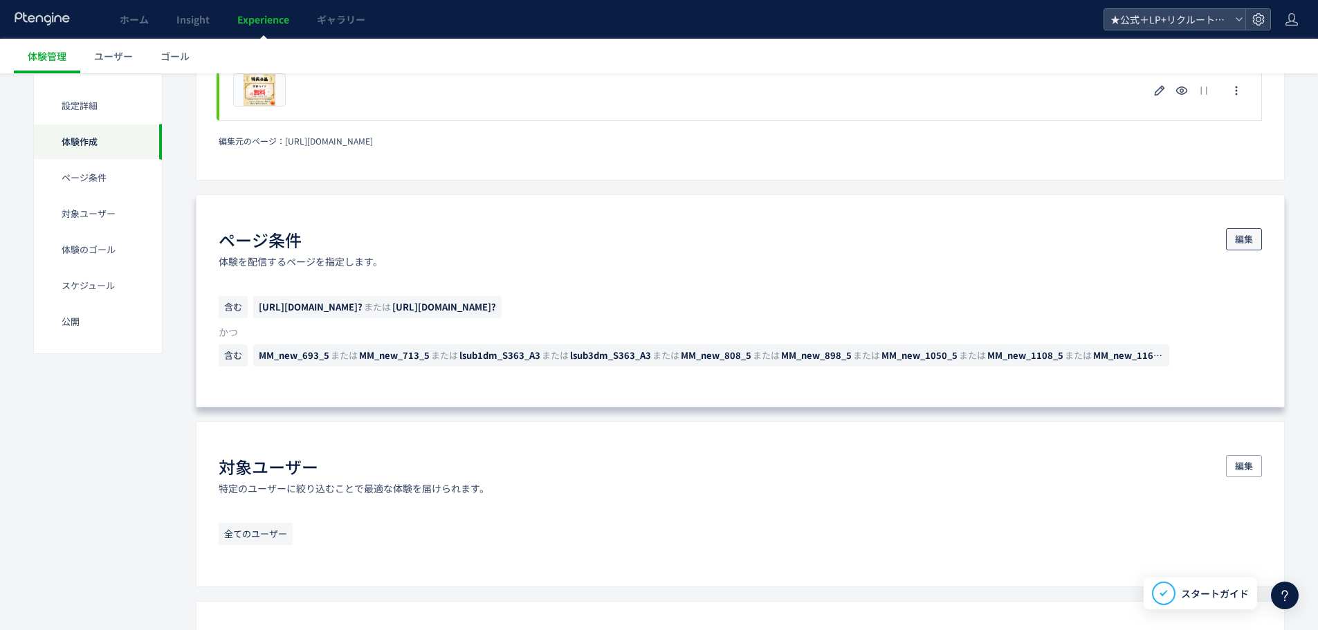
click at [1242, 239] on span "編集" at bounding box center [1244, 239] width 18 height 22
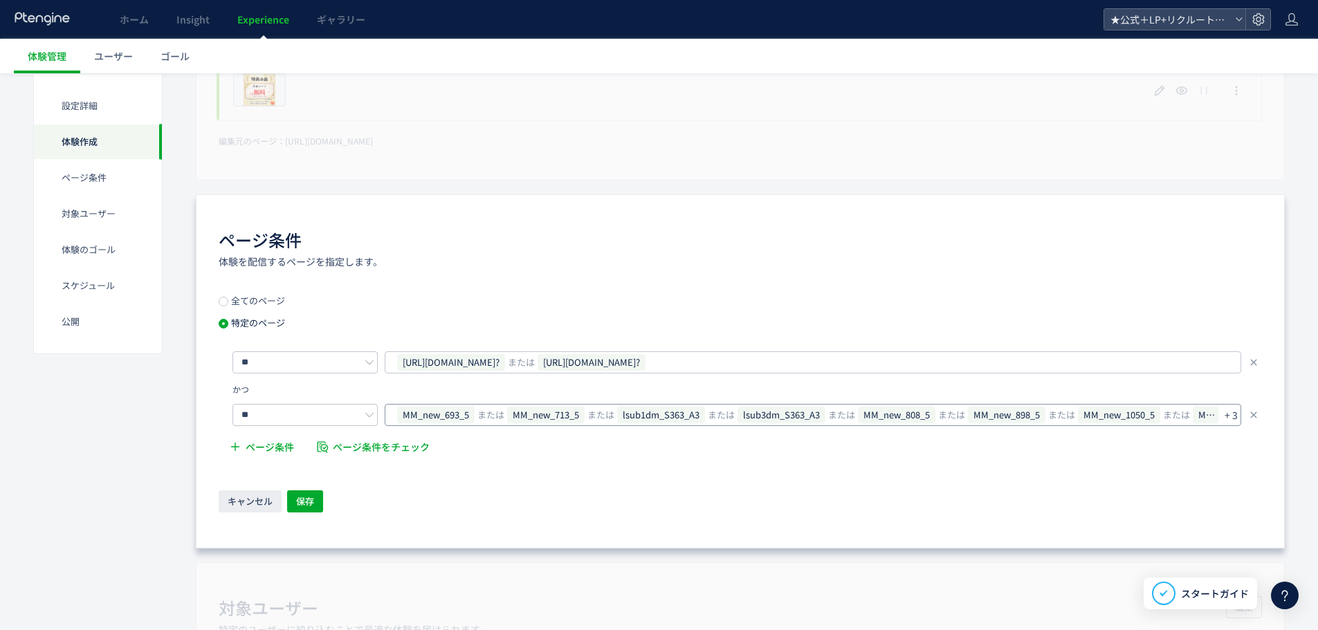
click at [1234, 410] on p "+ 3" at bounding box center [1230, 414] width 13 height 19
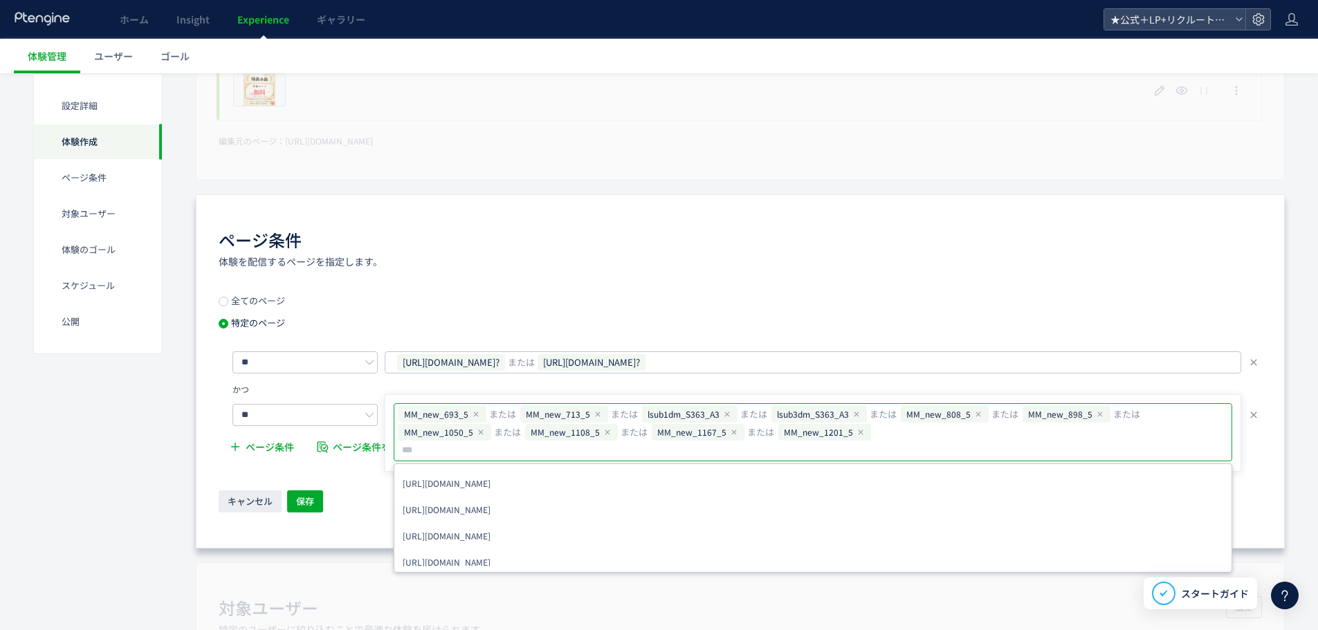
click at [755, 442] on input "text" at bounding box center [578, 450] width 355 height 17
type input "**********"
click at [744, 271] on div "ページ条件 体験を配信するページを指定します。 全てのページ 特定のページ ** https://tcb-beauty.net/menu/h_lift_hif…" at bounding box center [740, 371] width 1089 height 354
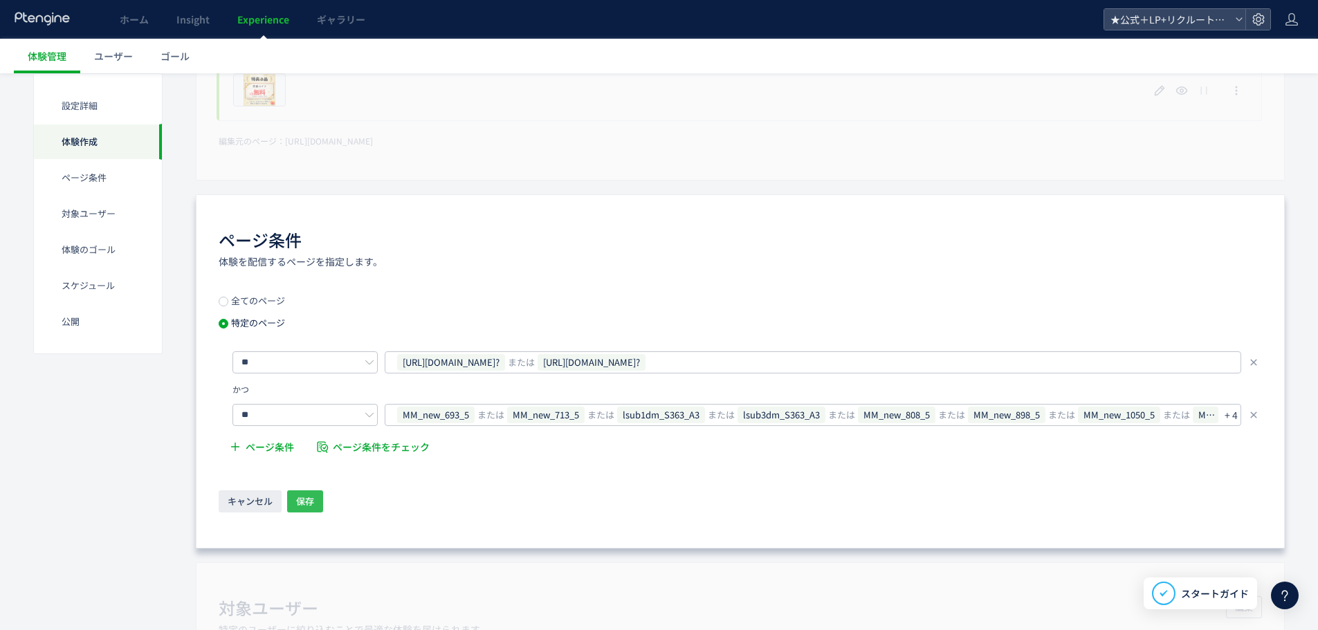
click at [316, 502] on button "保存" at bounding box center [305, 501] width 36 height 22
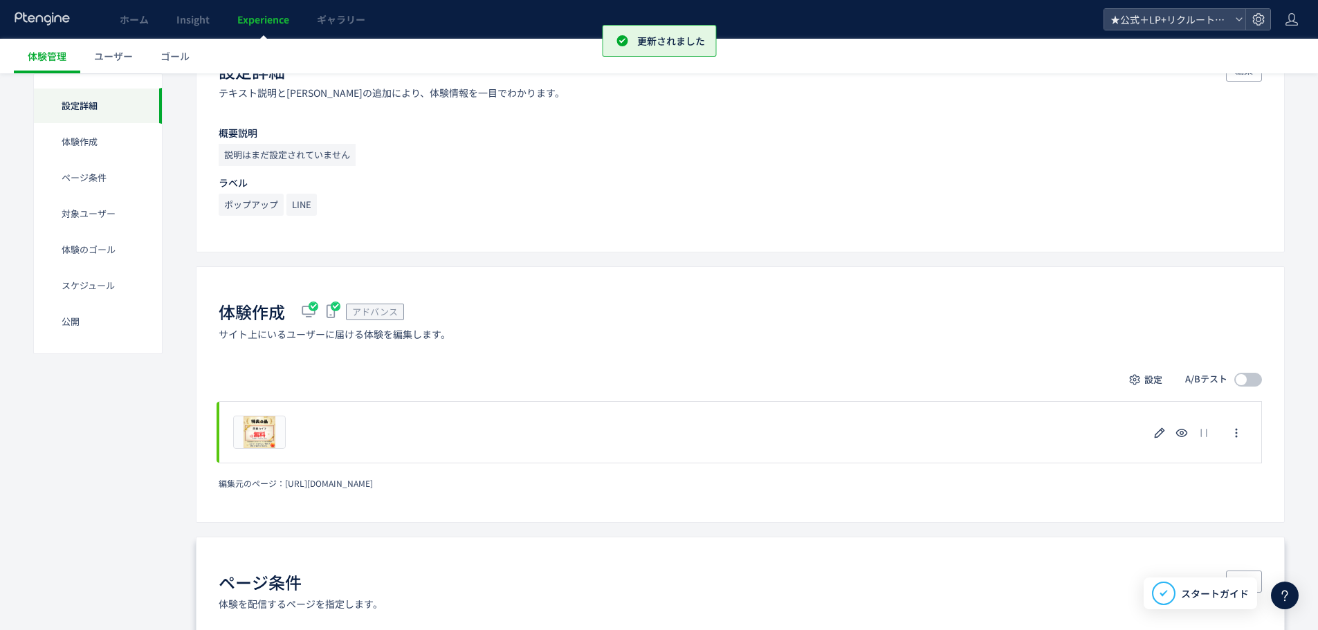
scroll to position [0, 0]
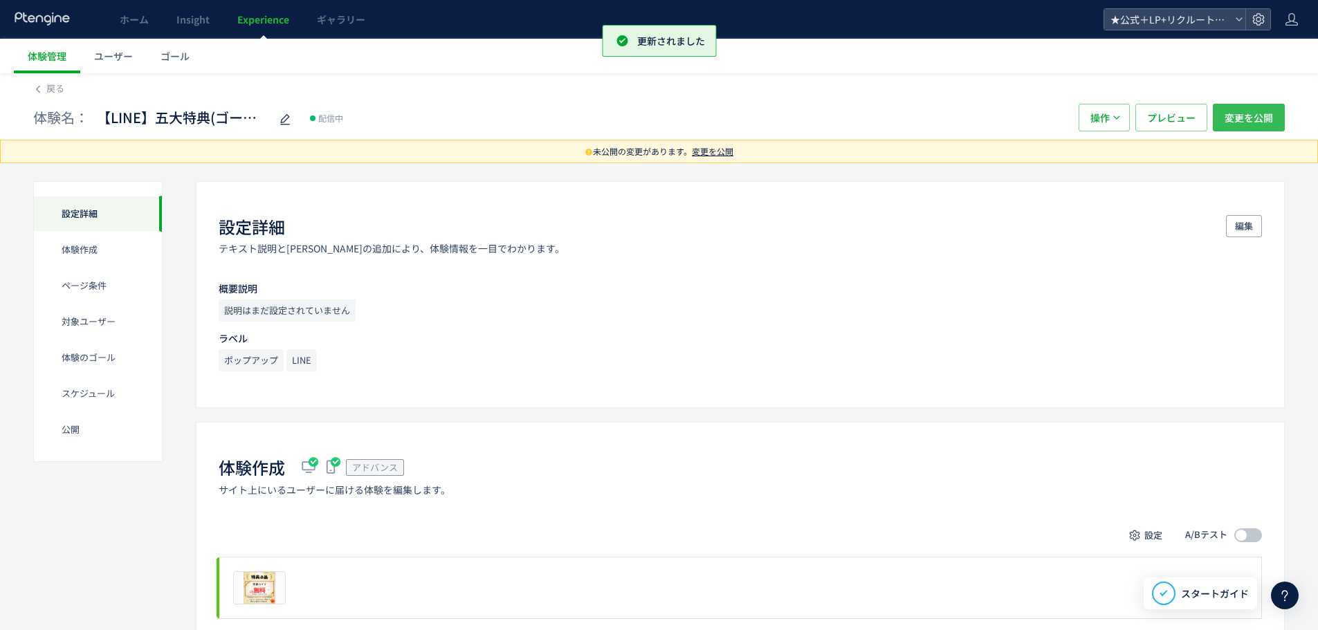
click at [1250, 129] on span "変更を公開" at bounding box center [1248, 118] width 48 height 28
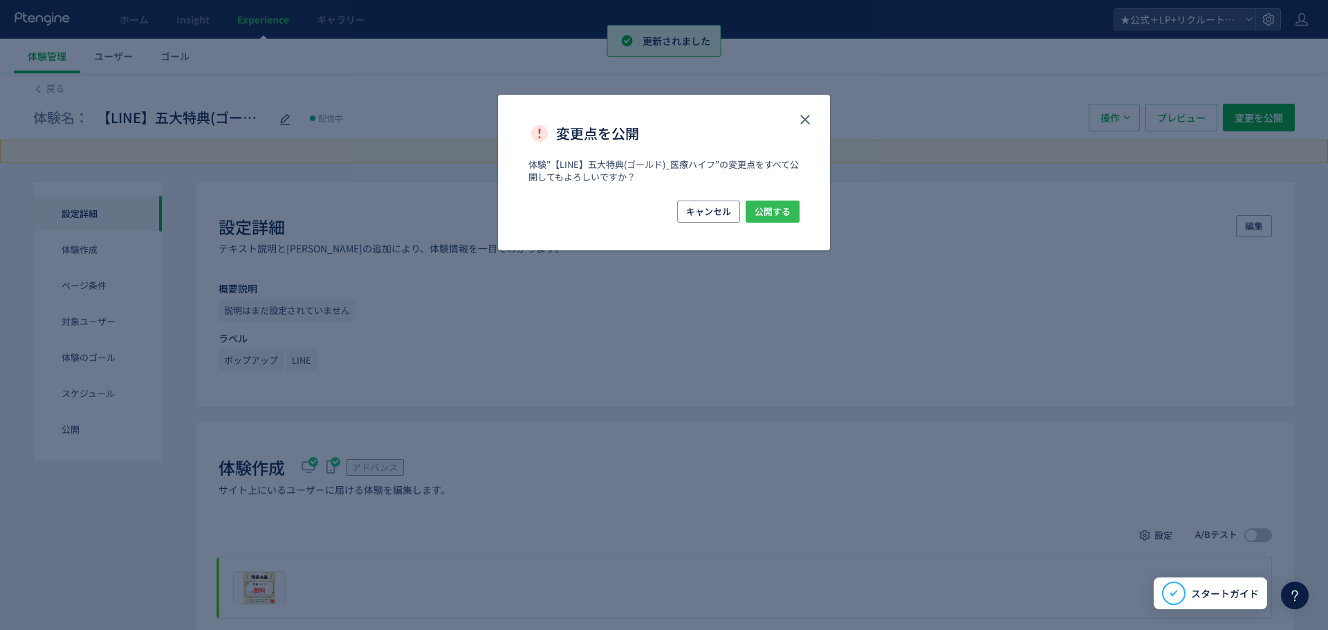
click at [791, 211] on button "公開する" at bounding box center [773, 212] width 54 height 22
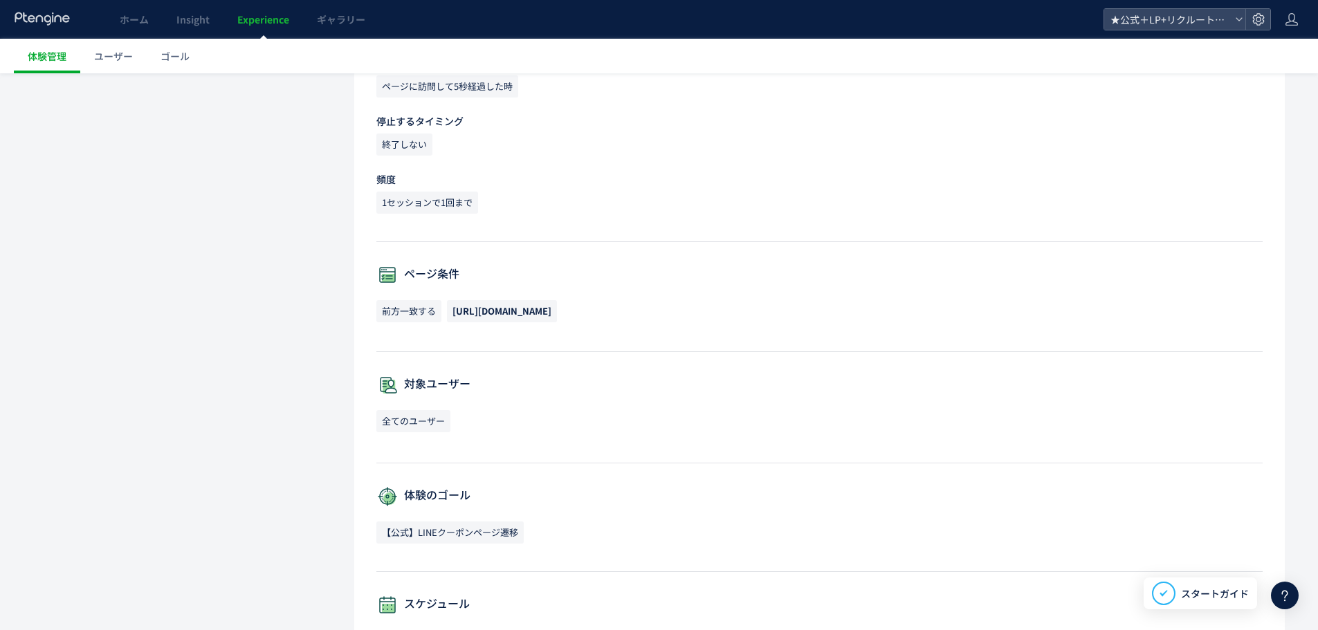
scroll to position [484, 0]
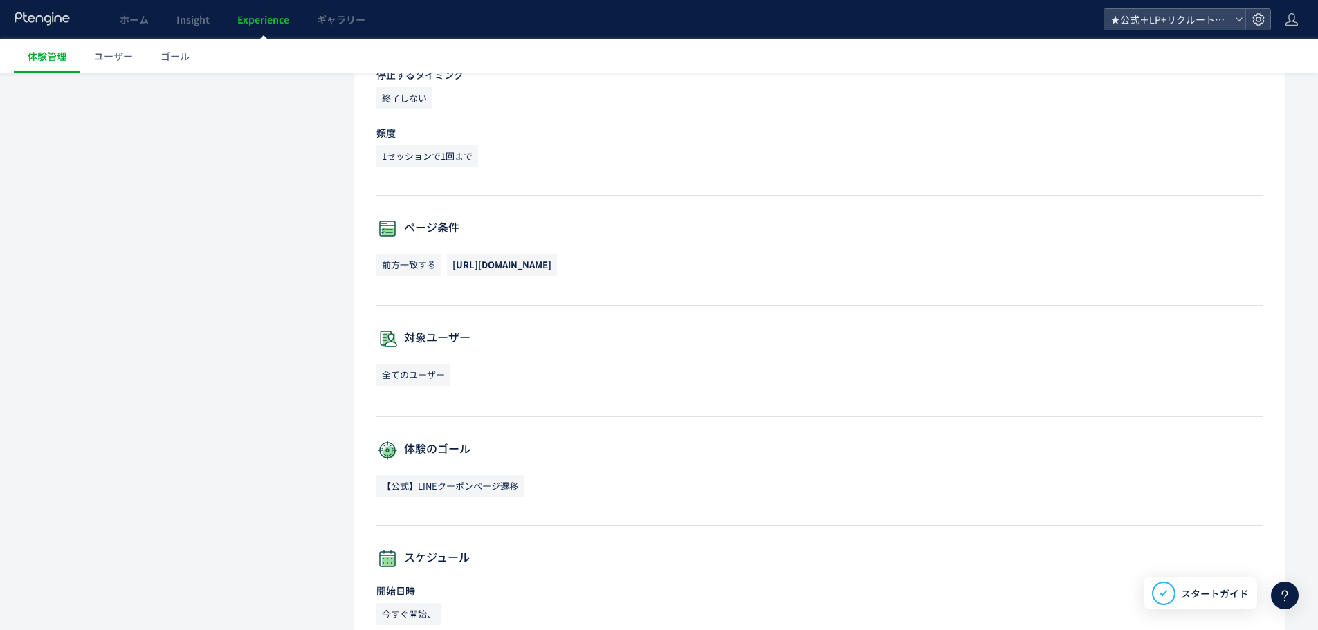
drag, startPoint x: 459, startPoint y: 263, endPoint x: 594, endPoint y: 264, distance: 134.2
click at [557, 264] on span "[URL][DOMAIN_NAME]" at bounding box center [502, 265] width 110 height 22
copy span "[URL][DOMAIN_NAME]"
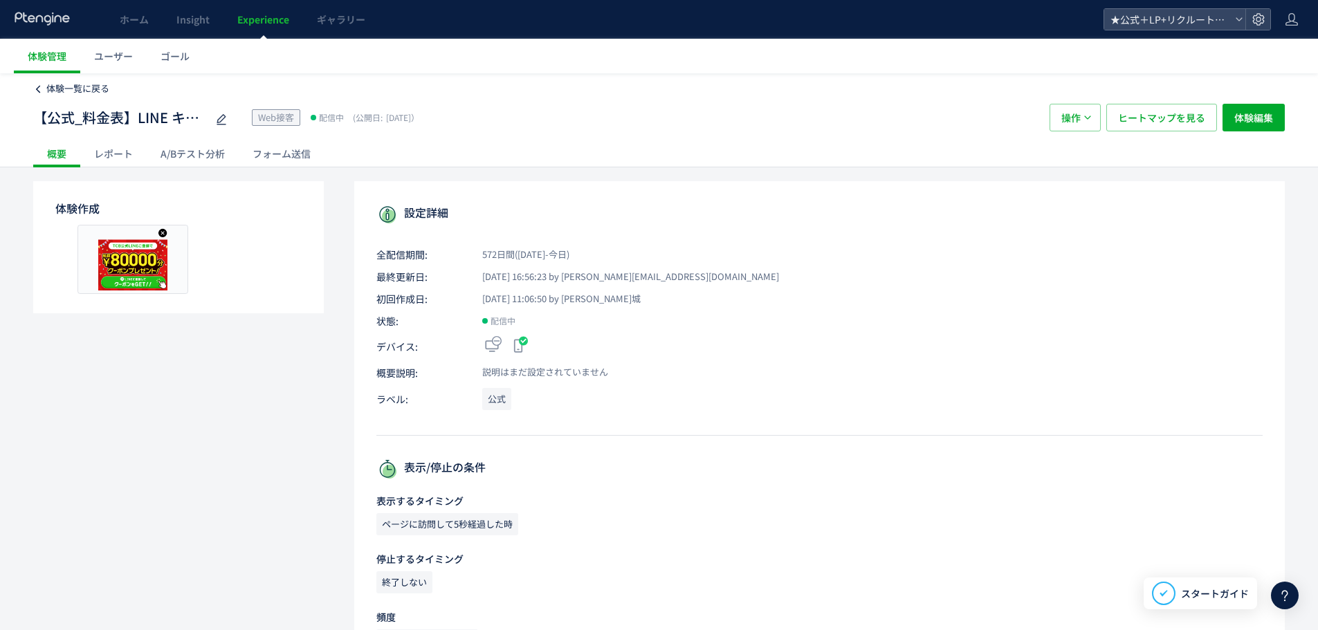
click at [57, 85] on span "体験一覧に戻る" at bounding box center [77, 88] width 63 height 13
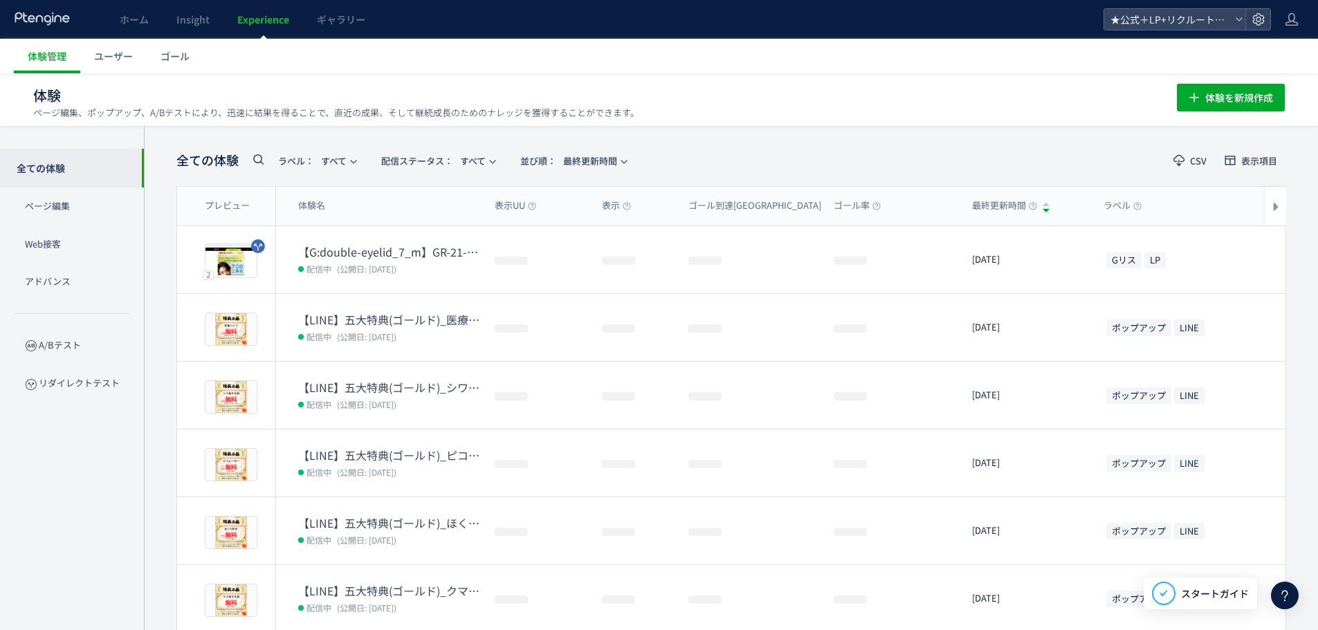
click at [254, 165] on icon at bounding box center [258, 159] width 17 height 17
type input "**"
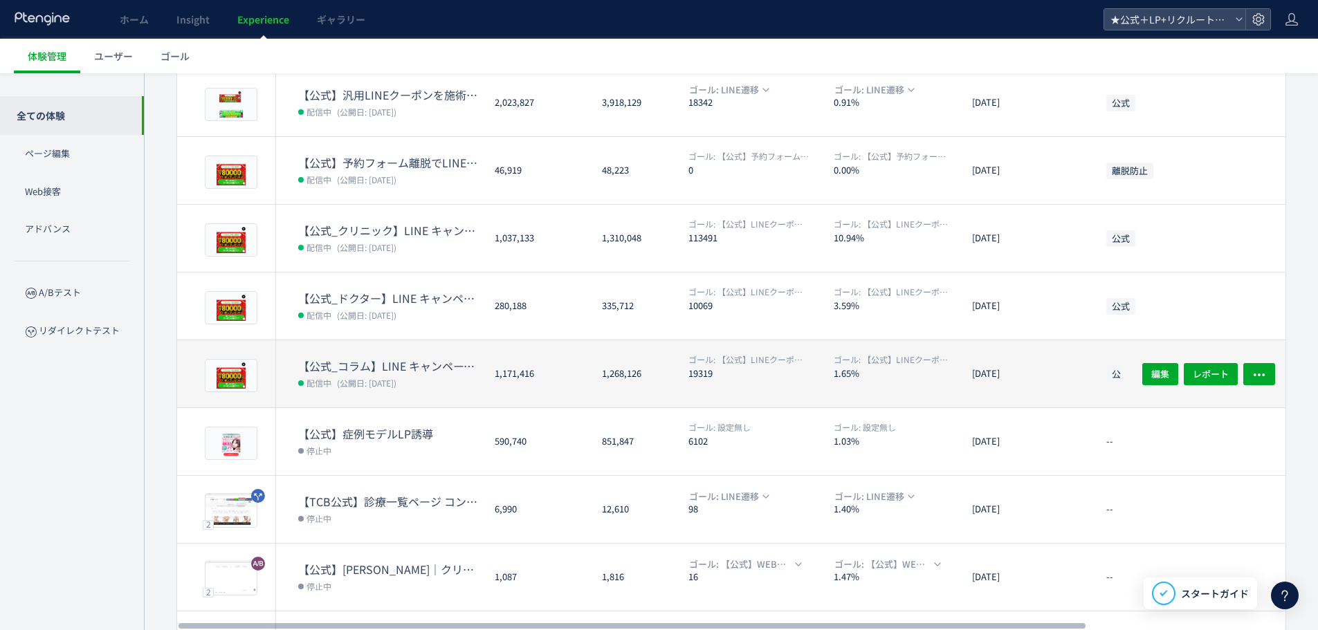
scroll to position [277, 0]
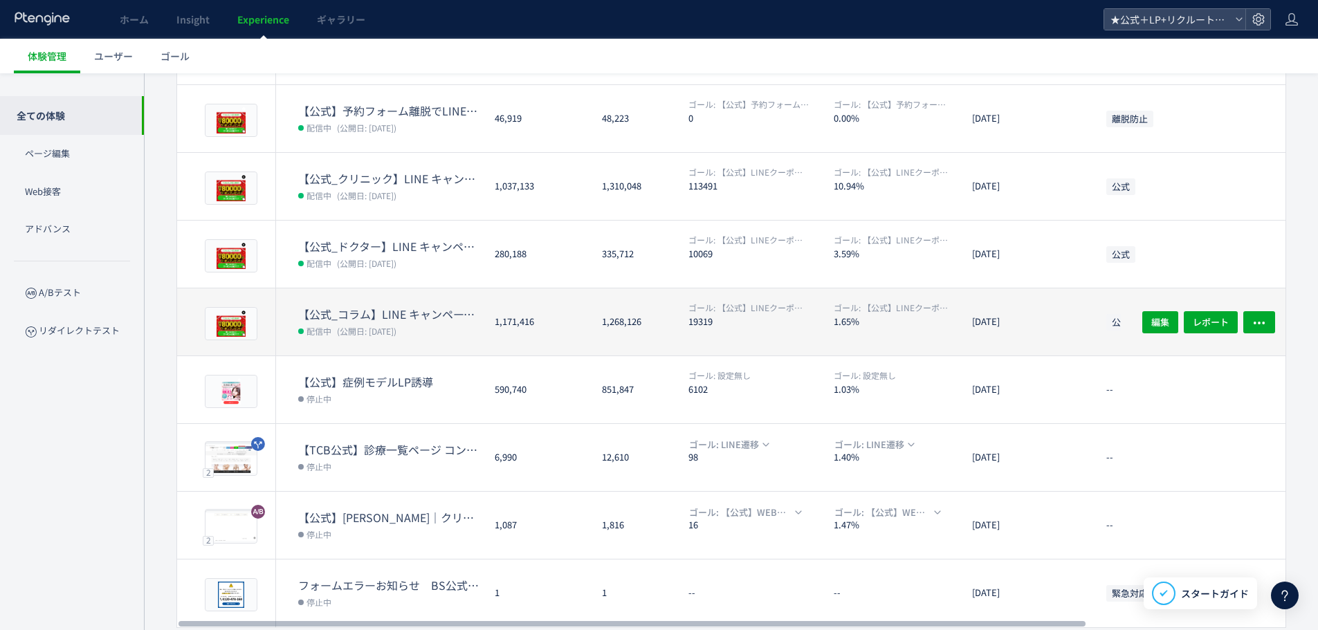
click at [439, 336] on dd "配信中 (公開日: [DATE])" at bounding box center [390, 331] width 185 height 18
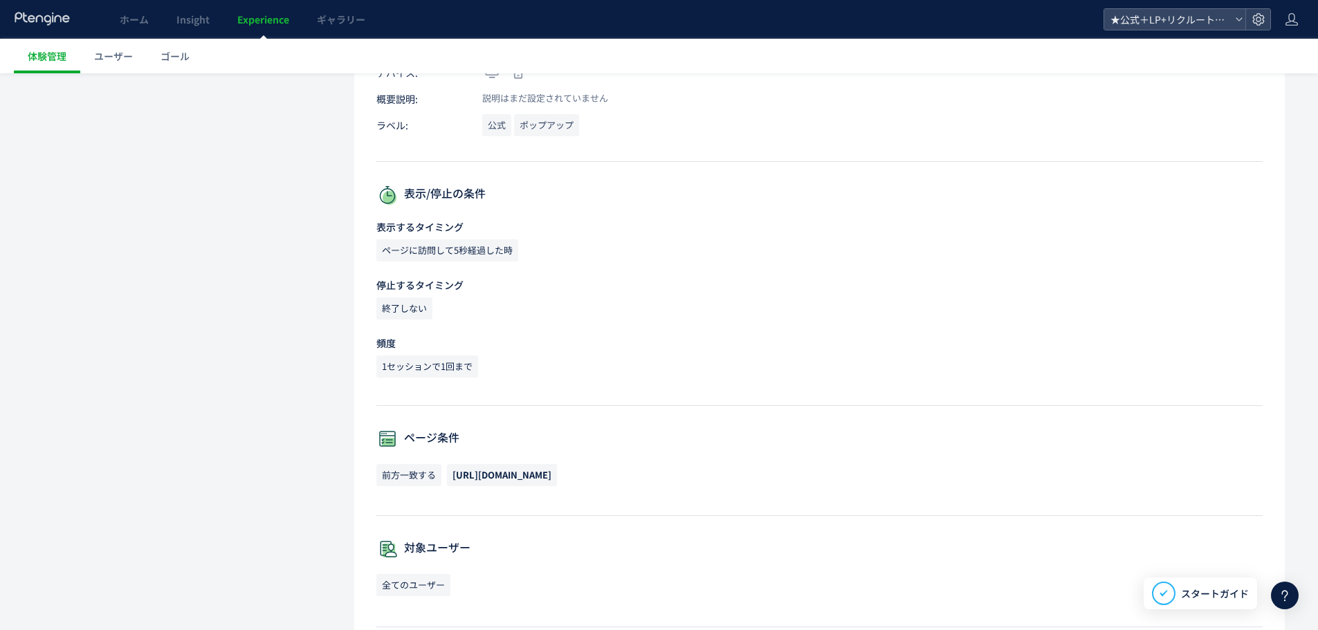
scroll to position [277, 0]
click at [454, 475] on span "[URL][DOMAIN_NAME]" at bounding box center [501, 472] width 99 height 13
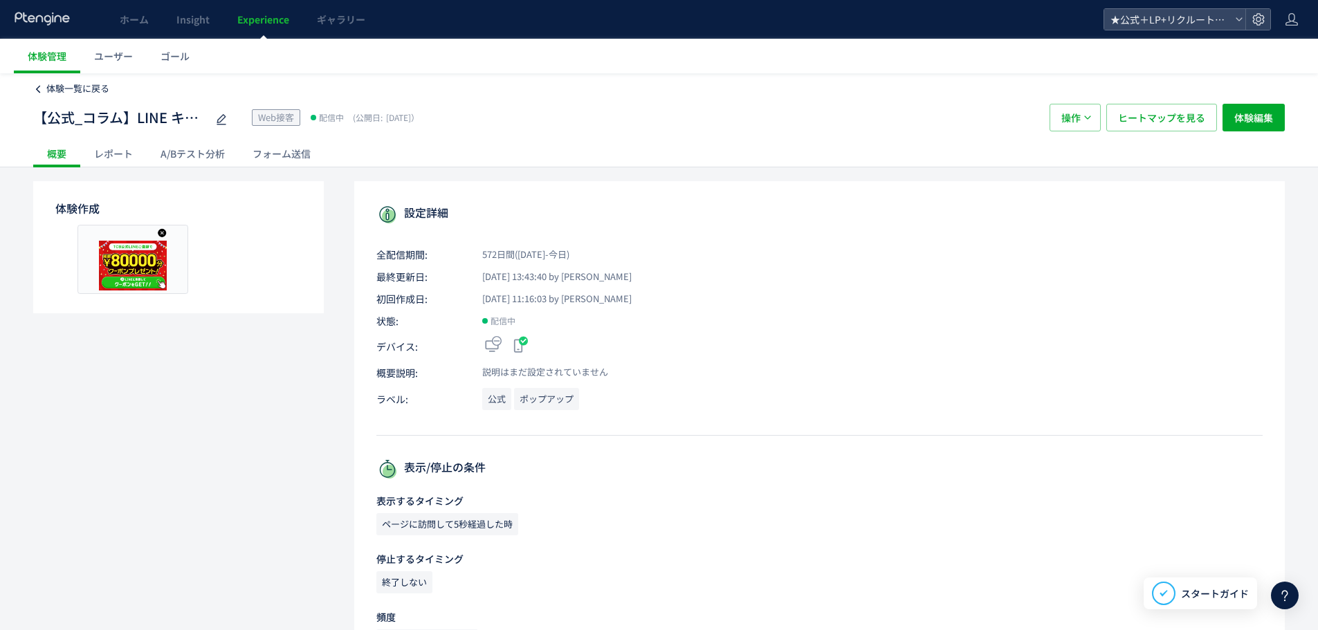
click at [58, 84] on span "体験一覧に戻る" at bounding box center [77, 88] width 63 height 13
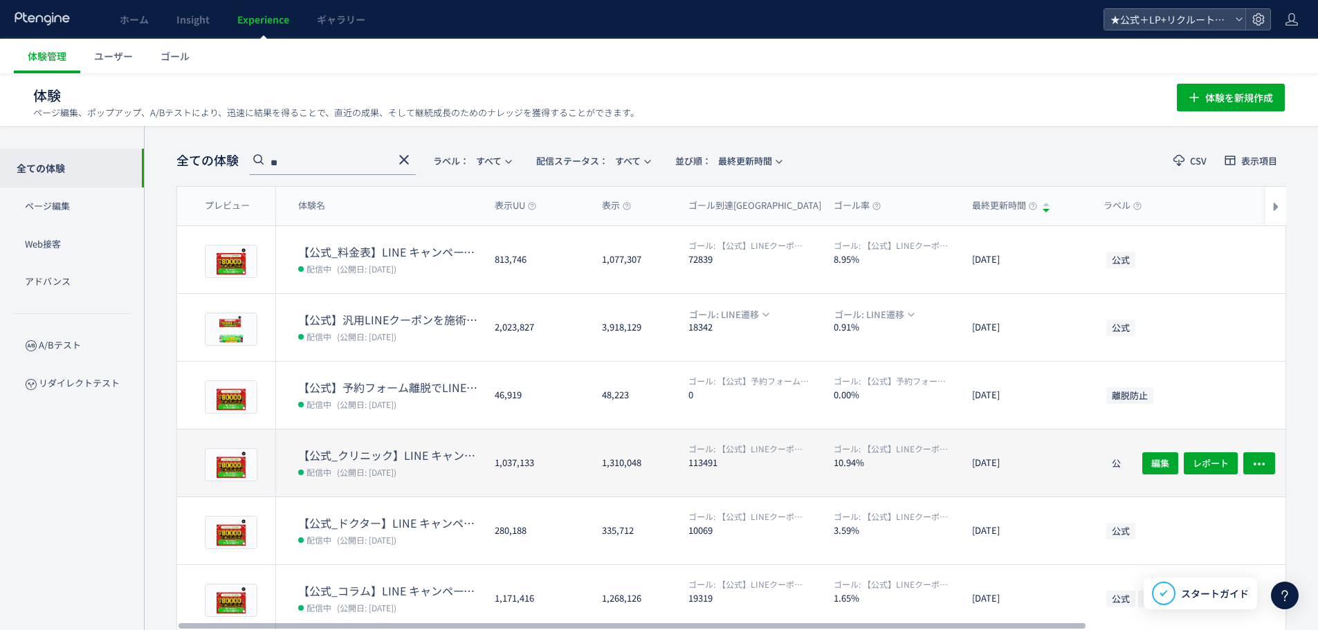
scroll to position [138, 0]
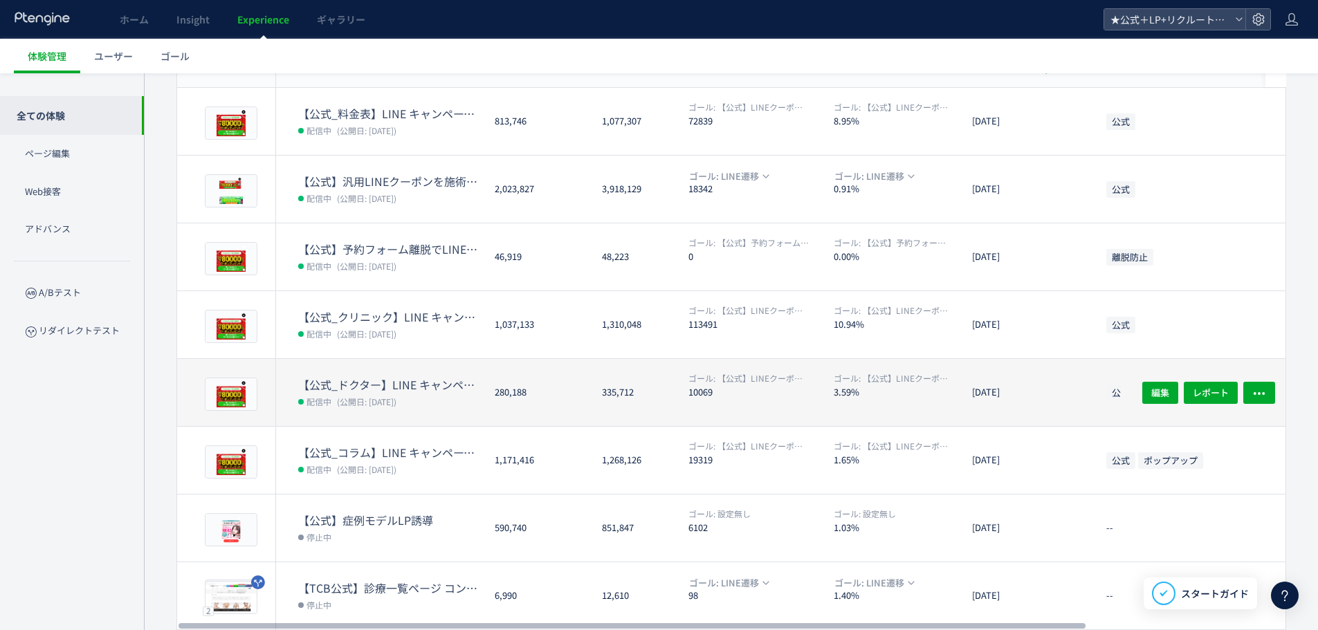
click at [396, 397] on span "(公開日: [DATE])" at bounding box center [366, 402] width 59 height 12
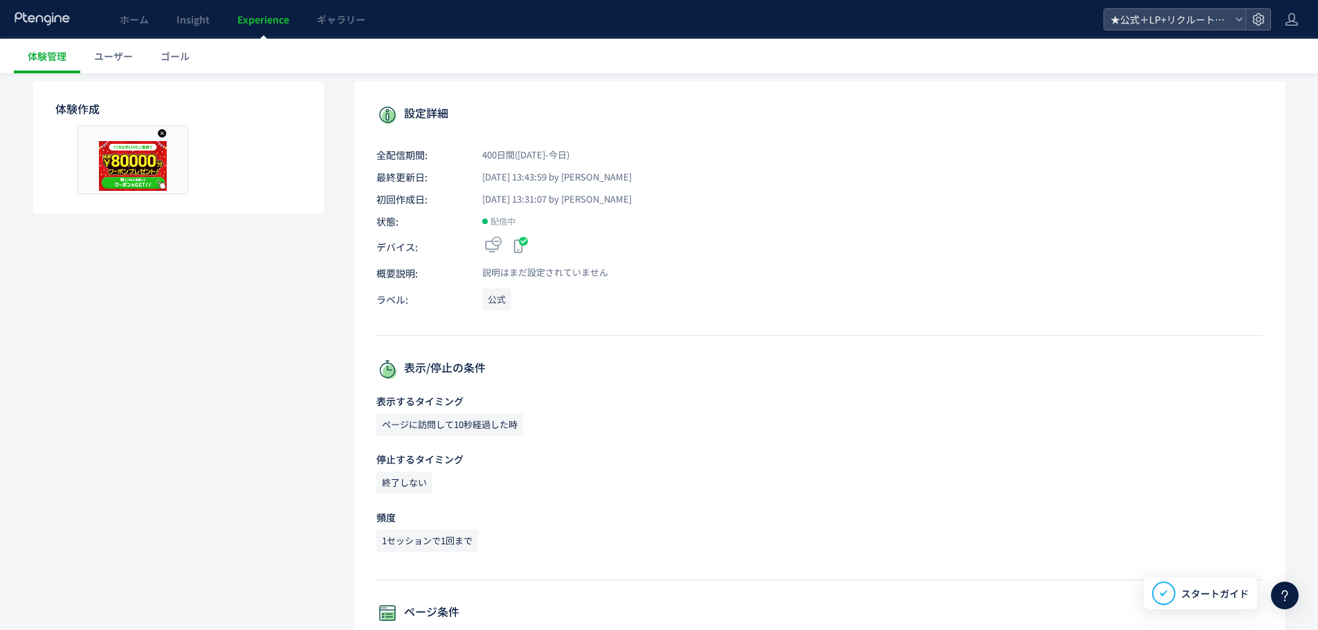
scroll to position [208, 0]
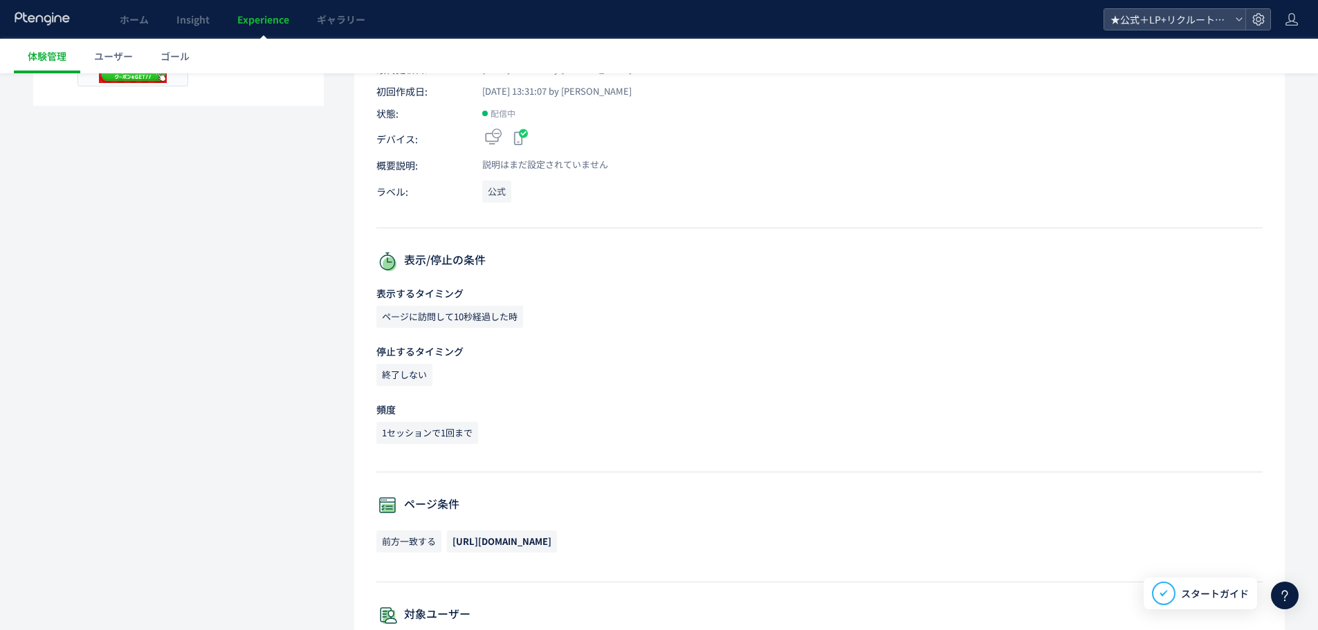
drag, startPoint x: 443, startPoint y: 540, endPoint x: 601, endPoint y: 539, distance: 157.7
click at [601, 539] on p "前方一致する [URL][DOMAIN_NAME]" at bounding box center [819, 545] width 886 height 29
copy p "前方一致する [URL][DOMAIN_NAME]"
